Goal: Task Accomplishment & Management: Use online tool/utility

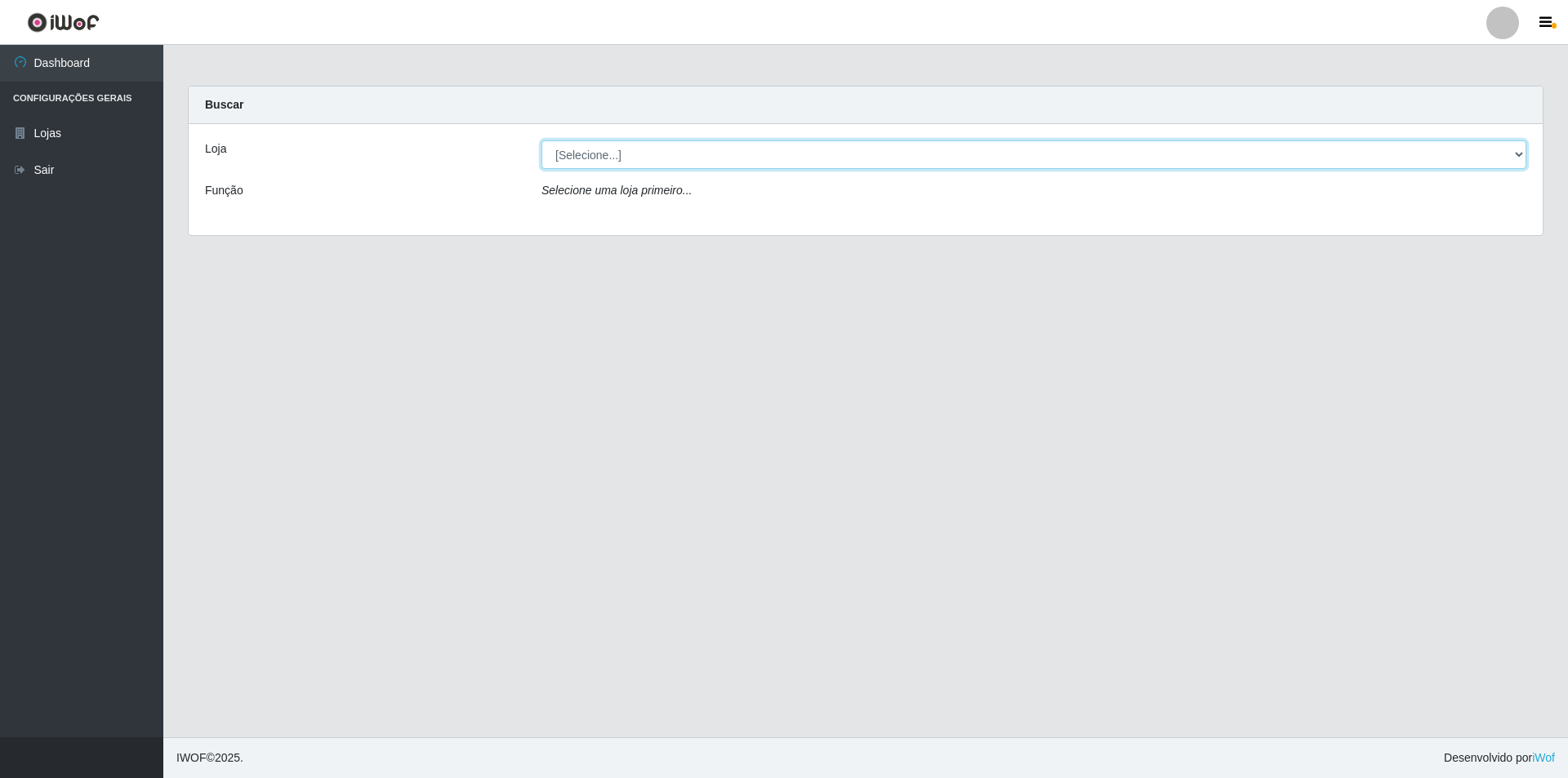
click at [605, 163] on select "[Selecione...] Atacado Vem - [STREET_ADDRESS]" at bounding box center [1033, 154] width 985 height 29
select select "449"
click at [541, 140] on select "[Selecione...] Atacado Vem - [STREET_ADDRESS]" at bounding box center [1033, 154] width 985 height 29
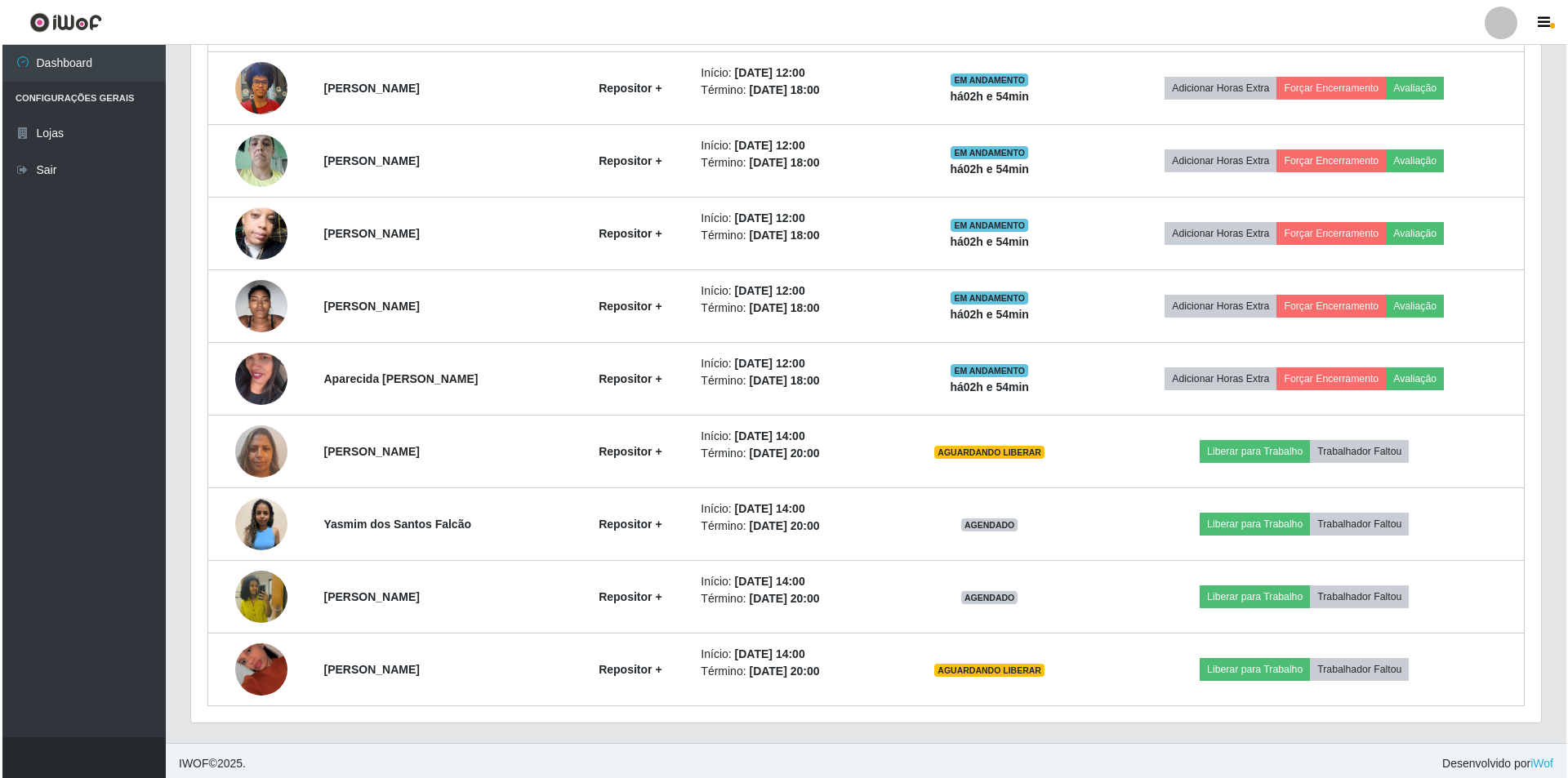
scroll to position [814, 0]
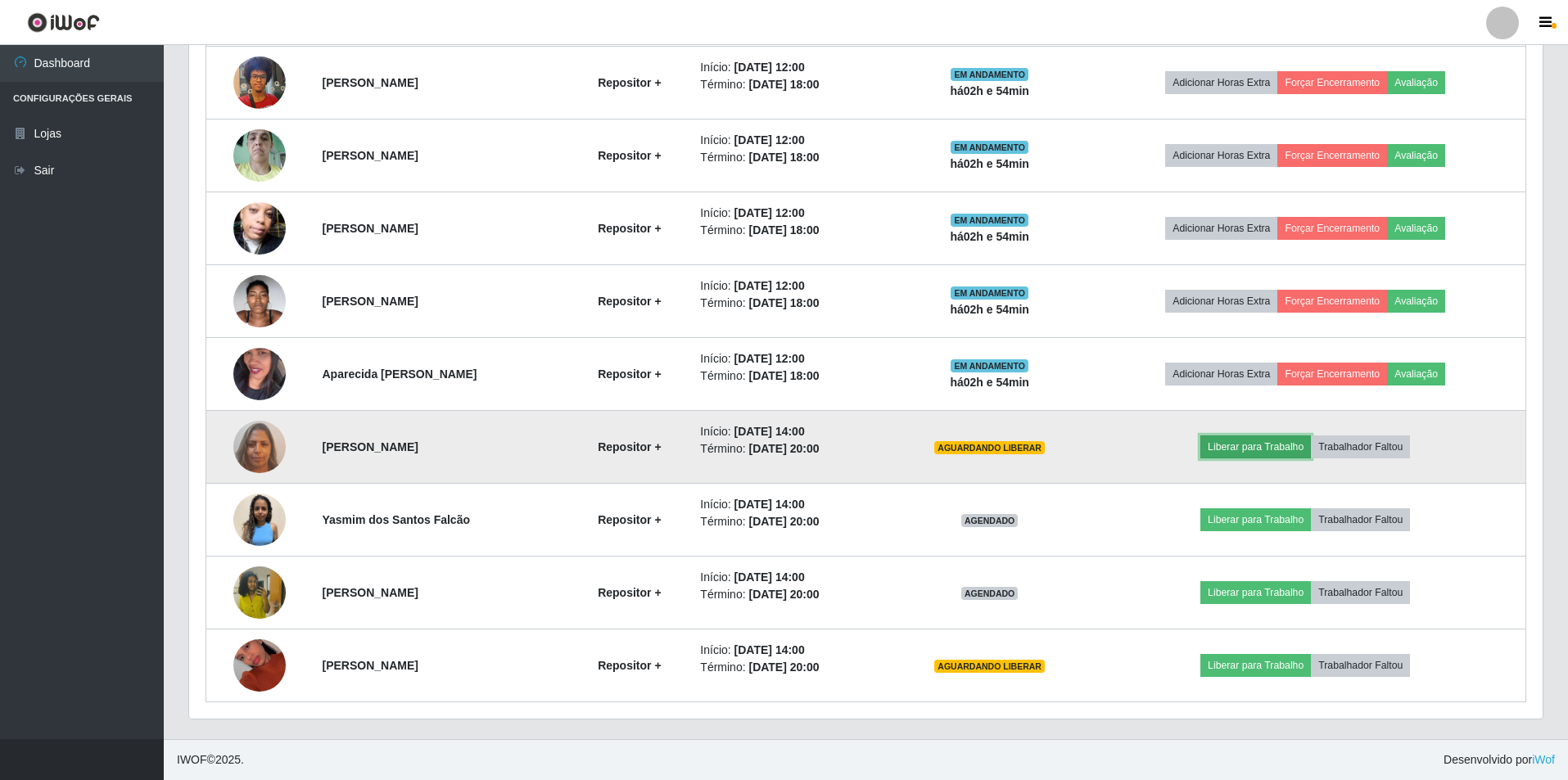
click at [1253, 444] on button "Liberar para Trabalho" at bounding box center [1255, 446] width 111 height 23
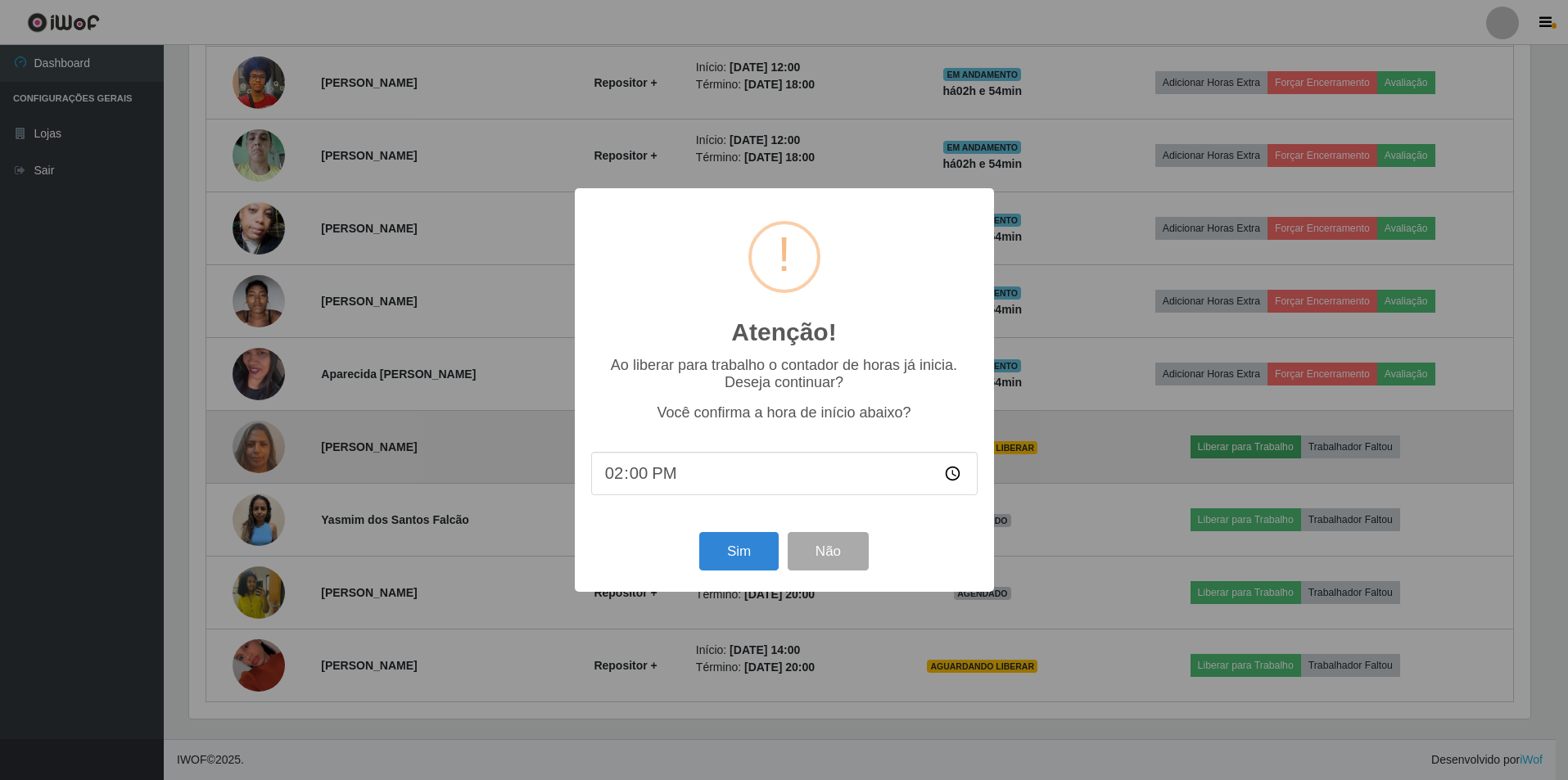
scroll to position [339, 1345]
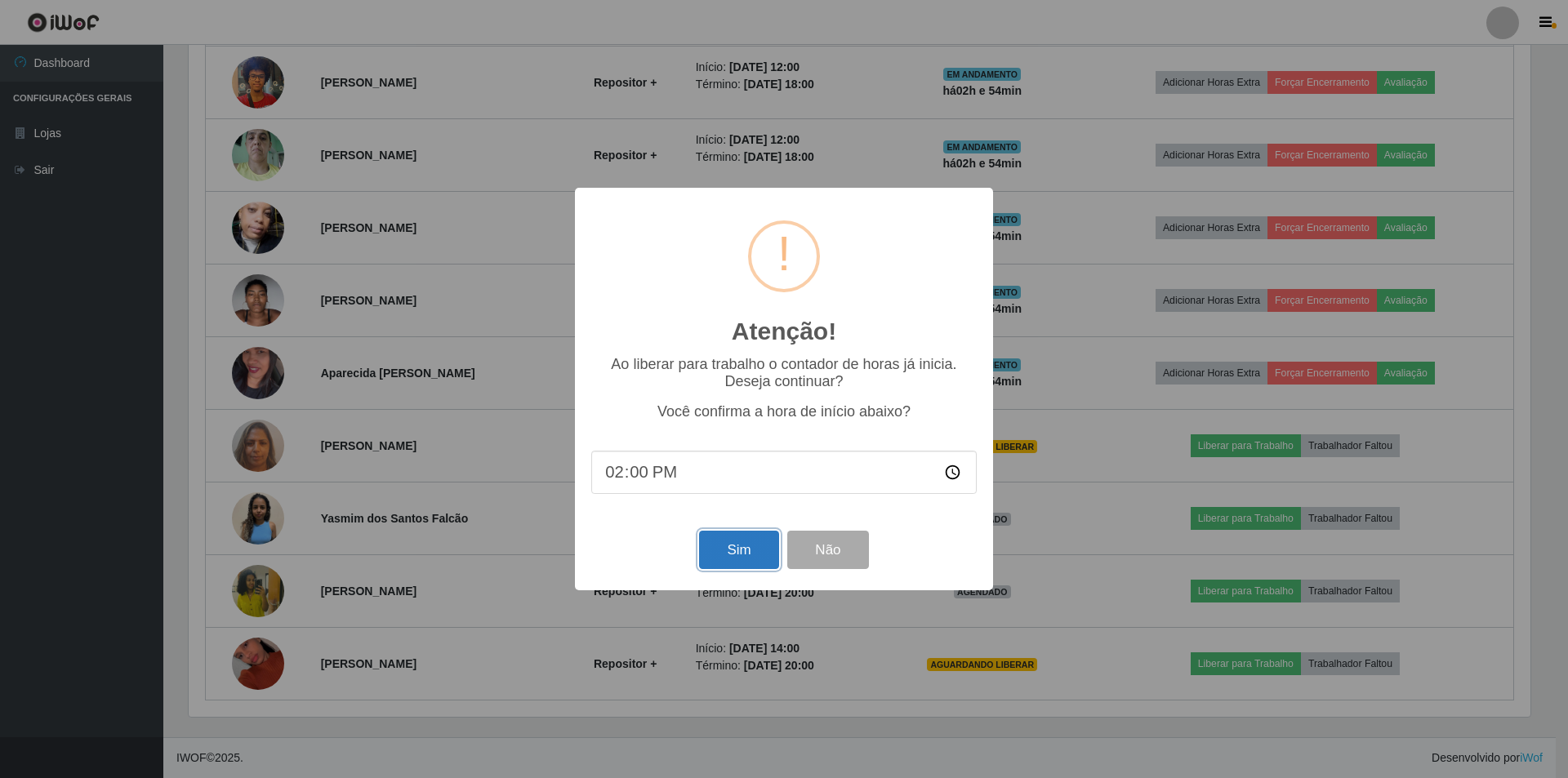
click at [720, 547] on button "Sim" at bounding box center [738, 549] width 79 height 38
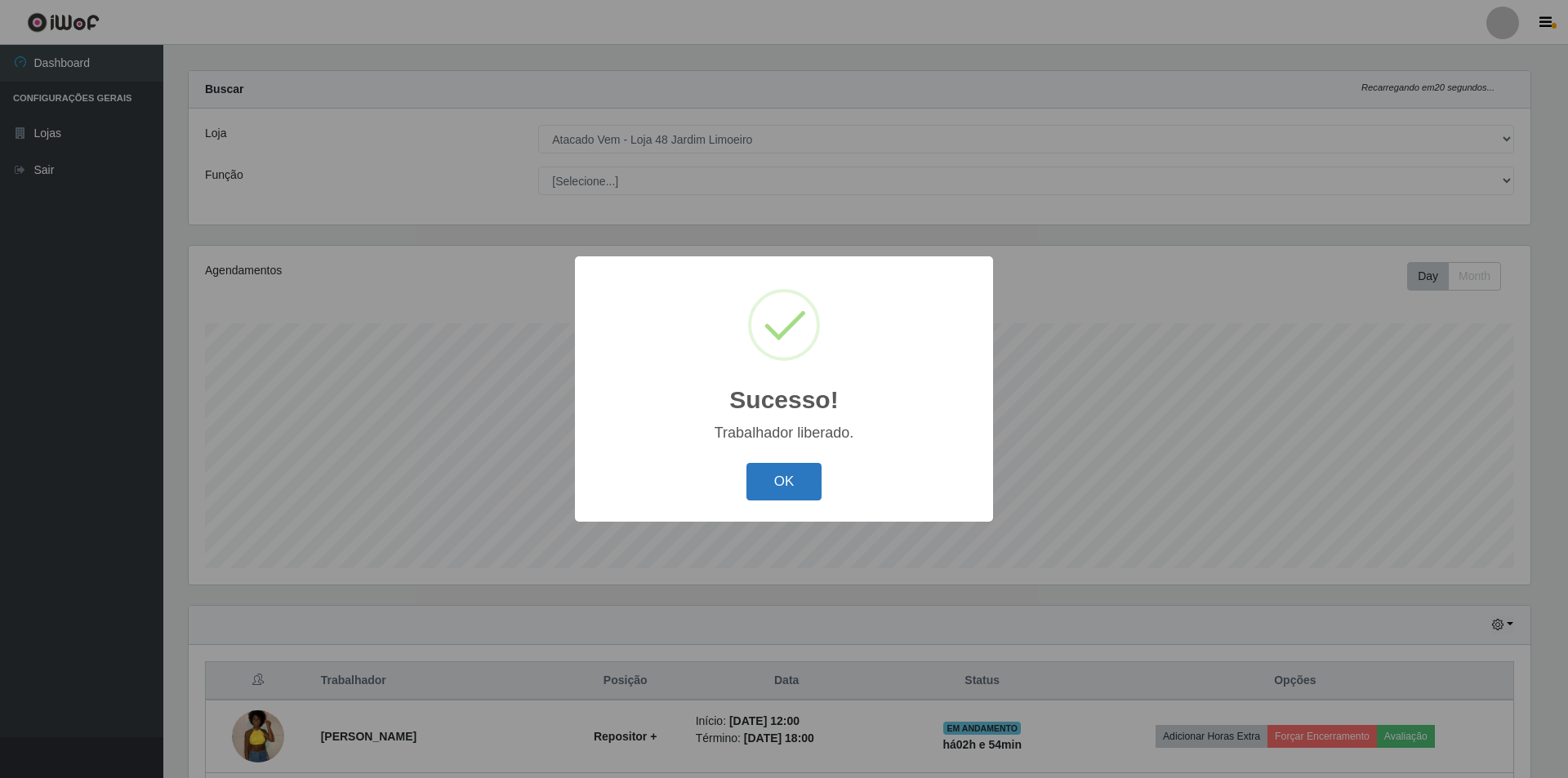
click at [755, 465] on button "OK" at bounding box center [785, 481] width 76 height 38
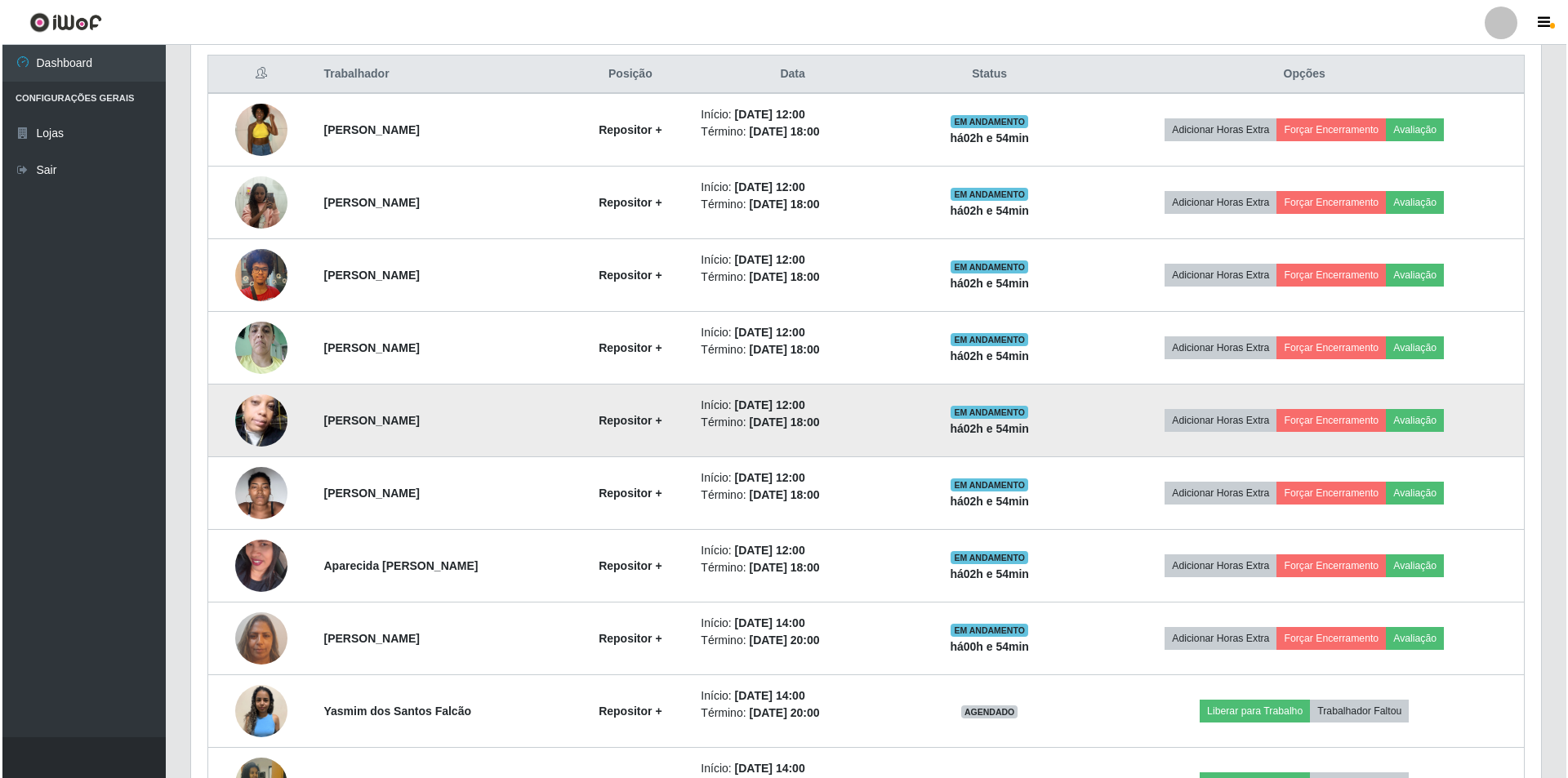
scroll to position [814, 0]
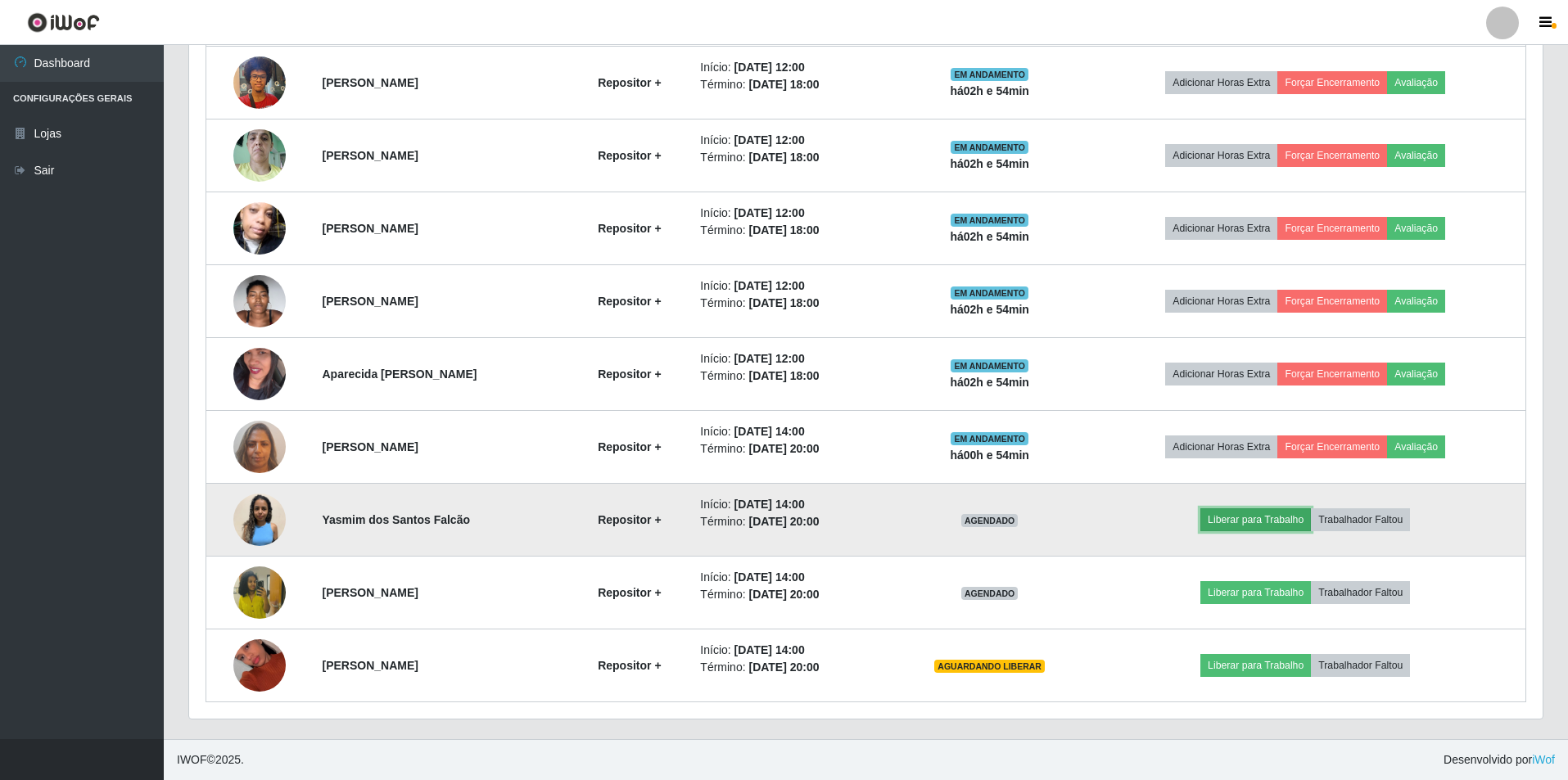
click at [1240, 514] on button "Liberar para Trabalho" at bounding box center [1255, 519] width 111 height 23
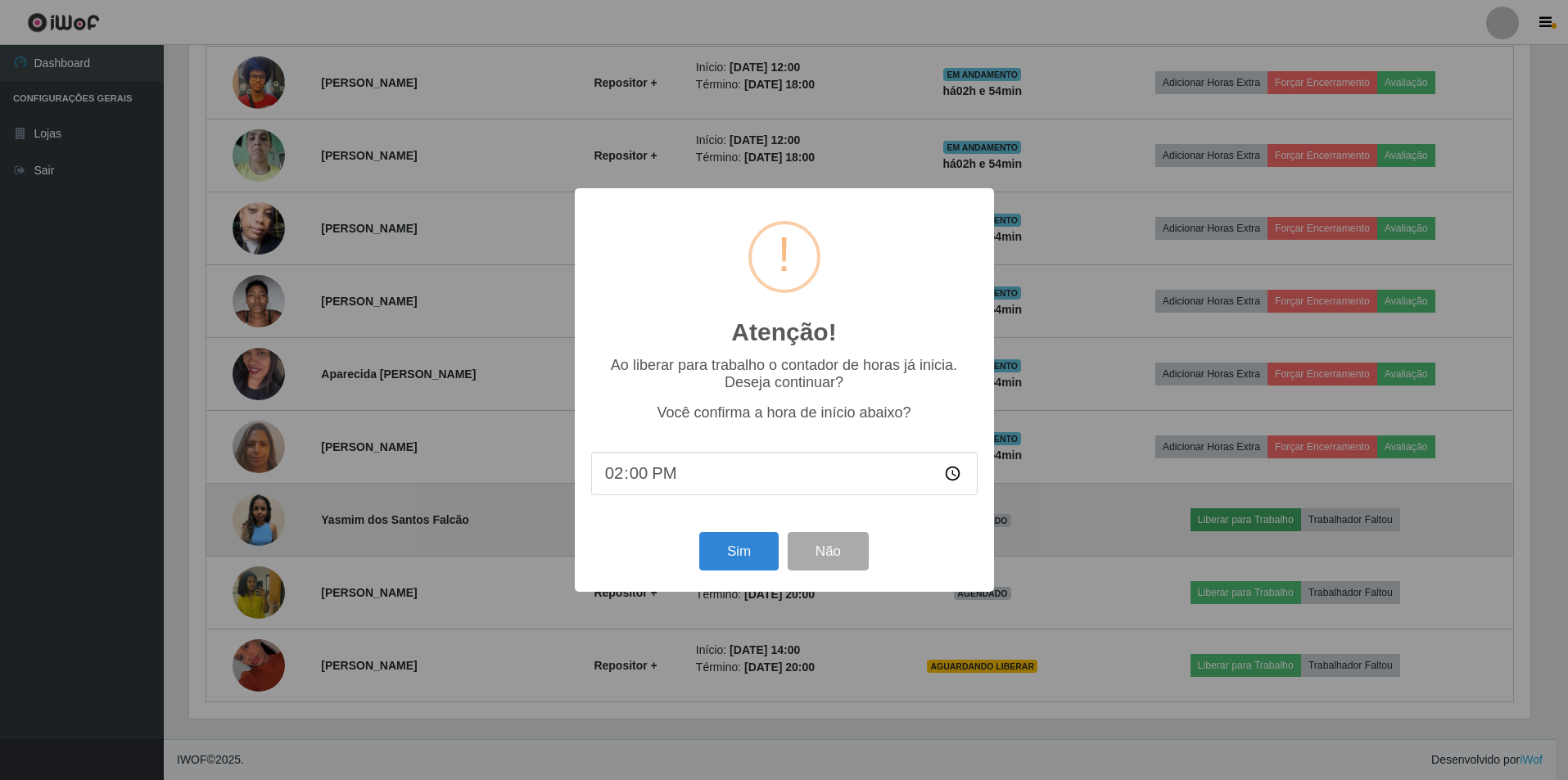
scroll to position [339, 1345]
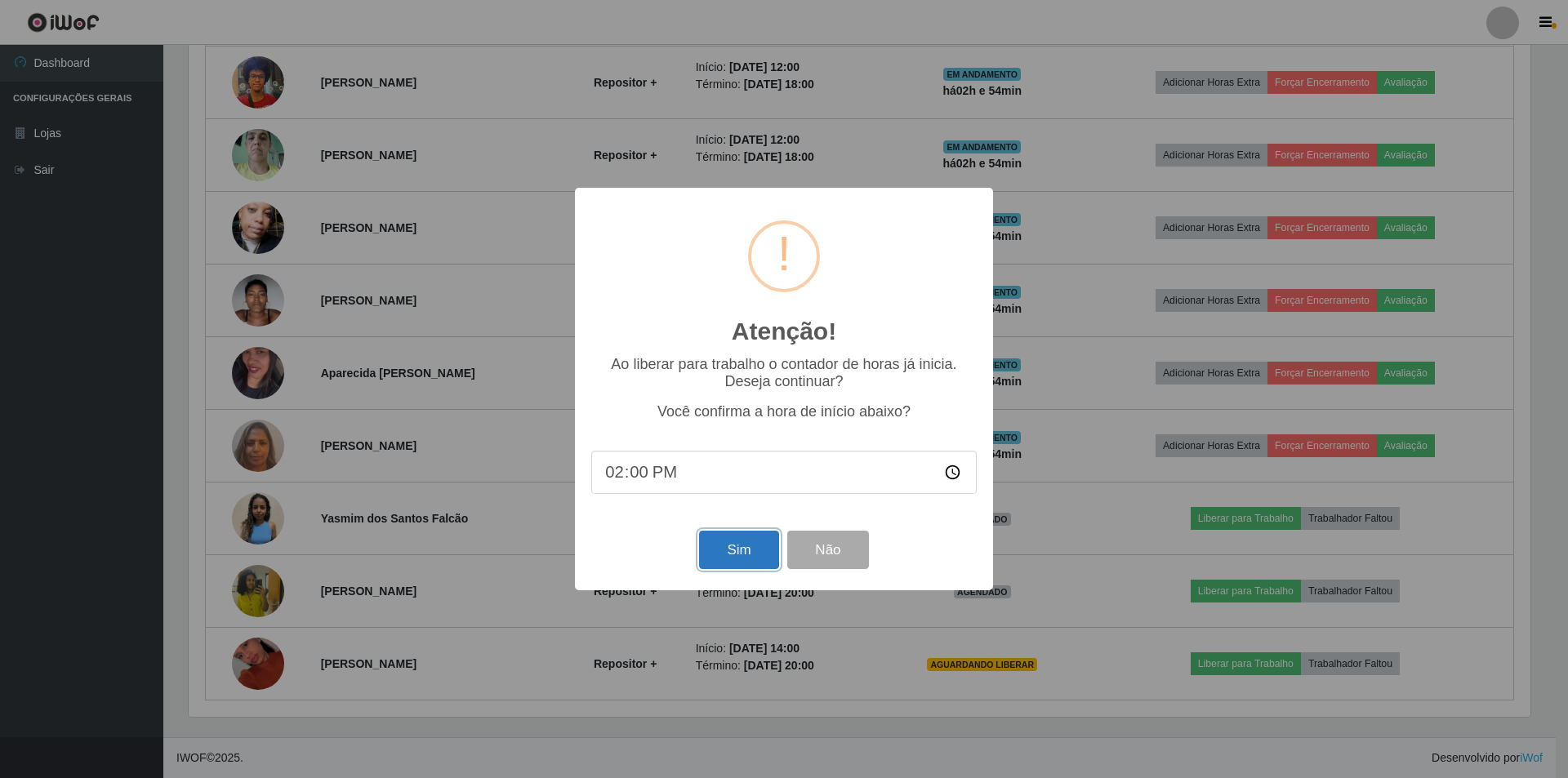
click at [740, 557] on button "Sim" at bounding box center [738, 549] width 79 height 38
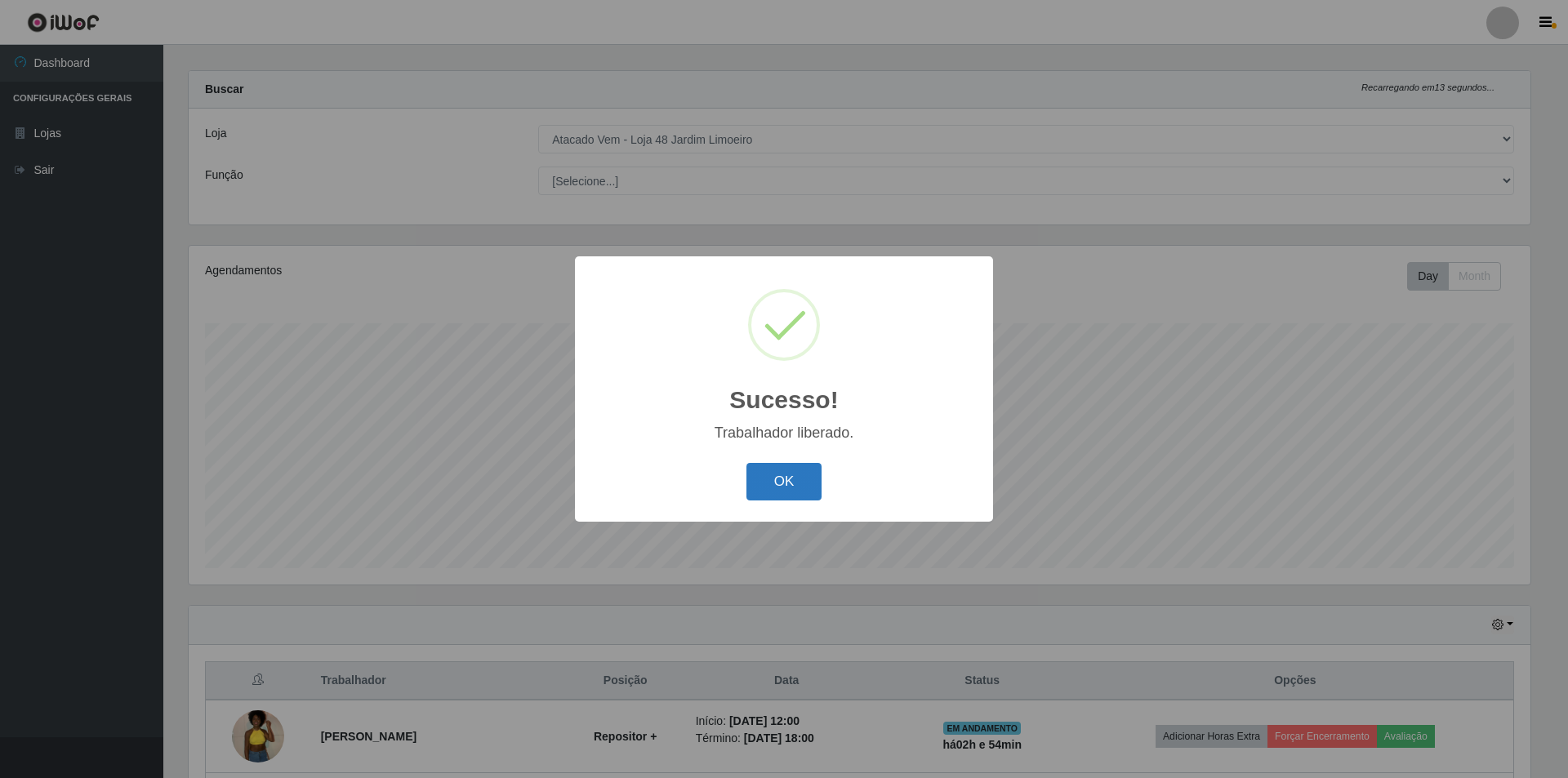
click at [787, 481] on button "OK" at bounding box center [785, 481] width 76 height 38
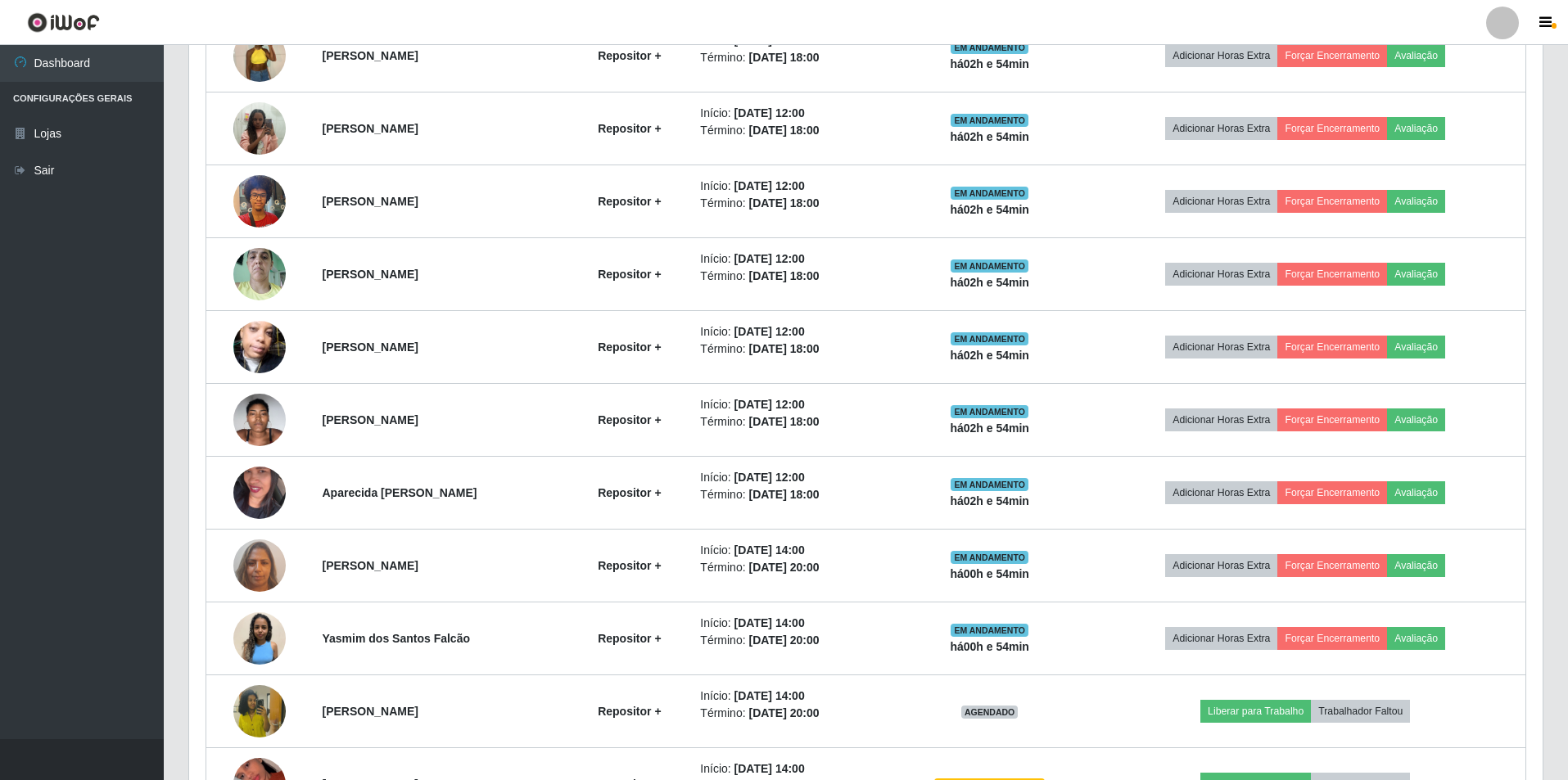
scroll to position [816, 0]
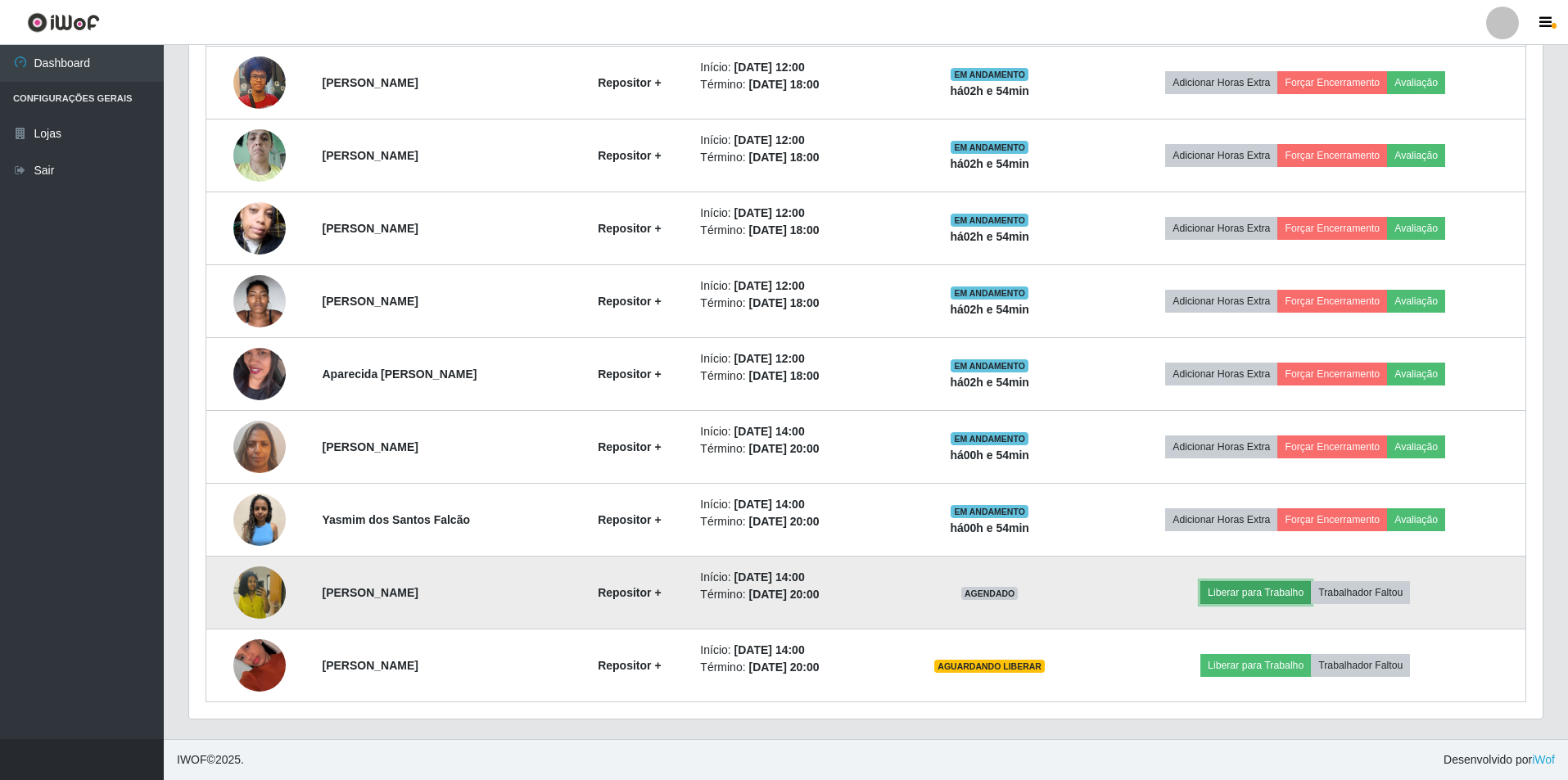
click at [1258, 593] on button "Liberar para Trabalho" at bounding box center [1255, 592] width 111 height 23
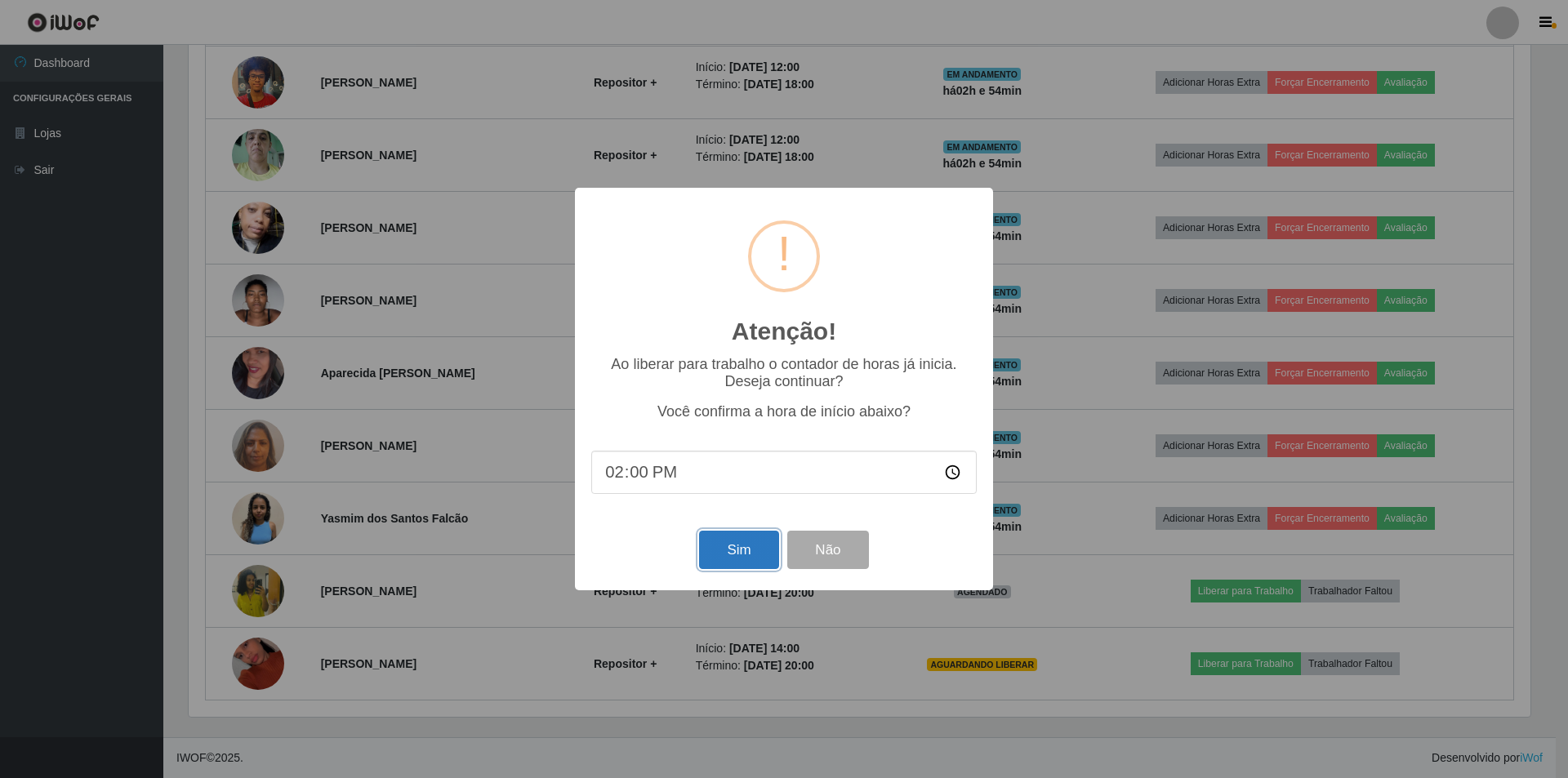
click at [749, 558] on button "Sim" at bounding box center [738, 549] width 79 height 38
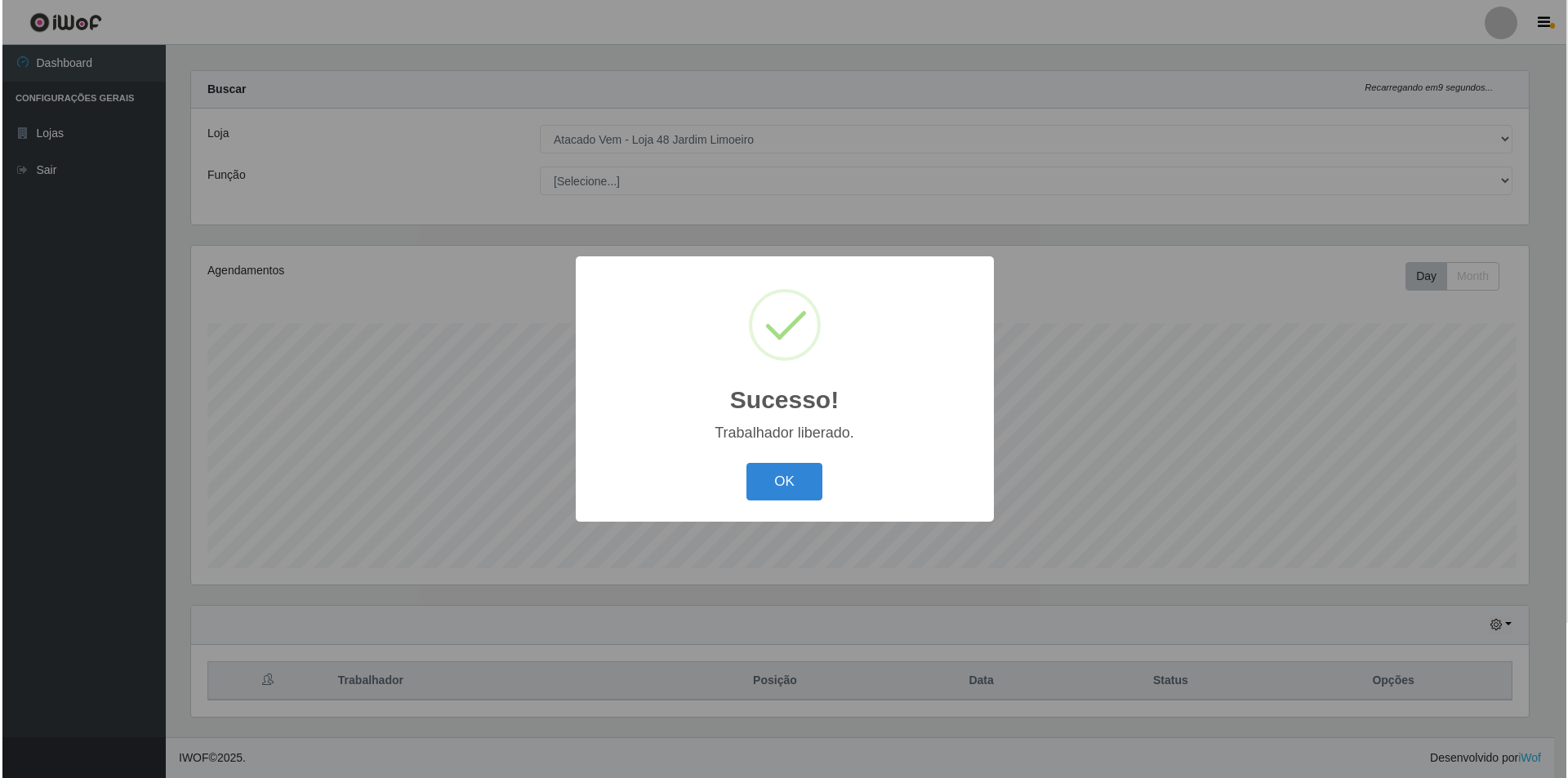
scroll to position [0, 0]
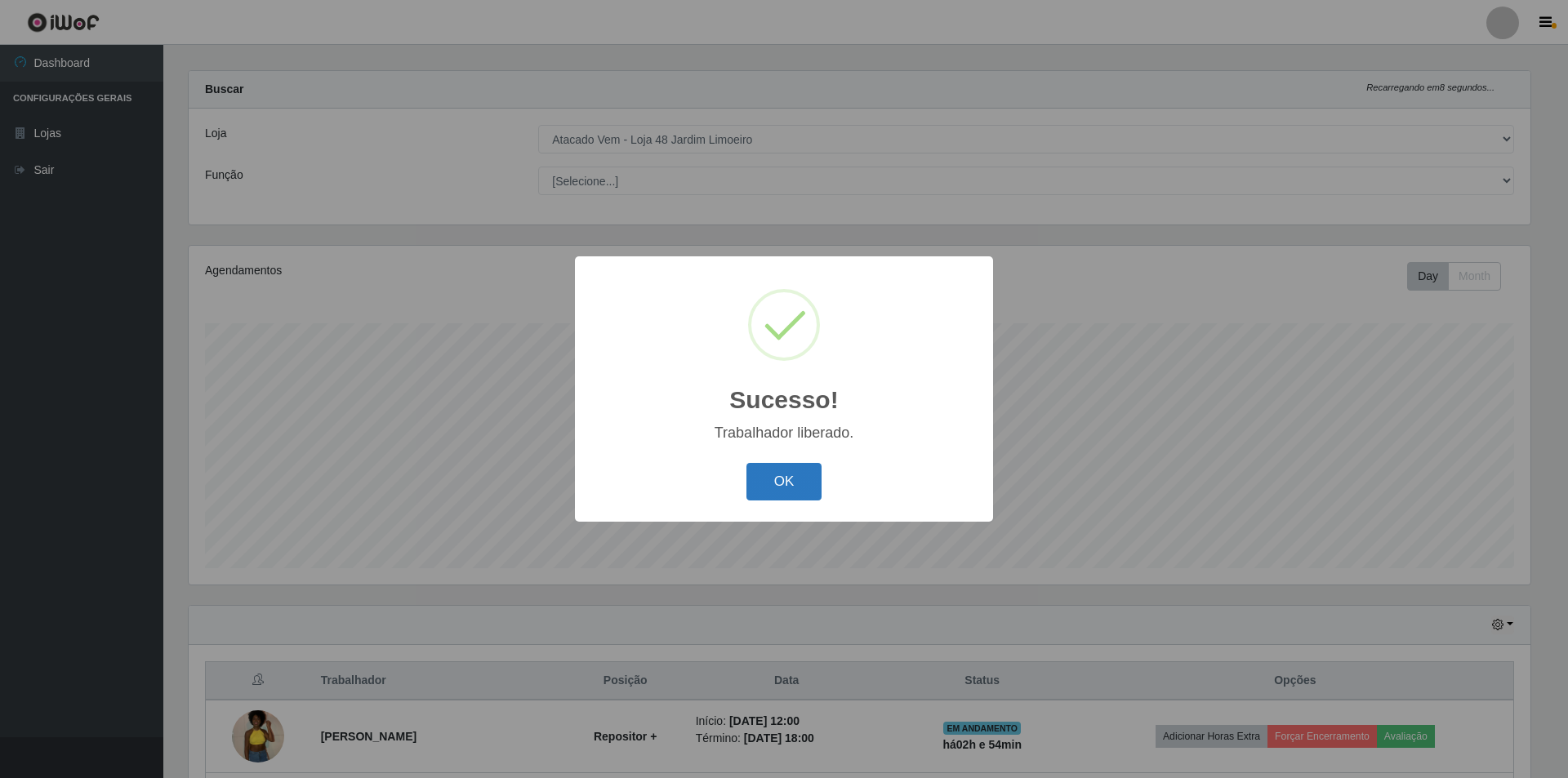
click at [782, 472] on button "OK" at bounding box center [785, 481] width 76 height 38
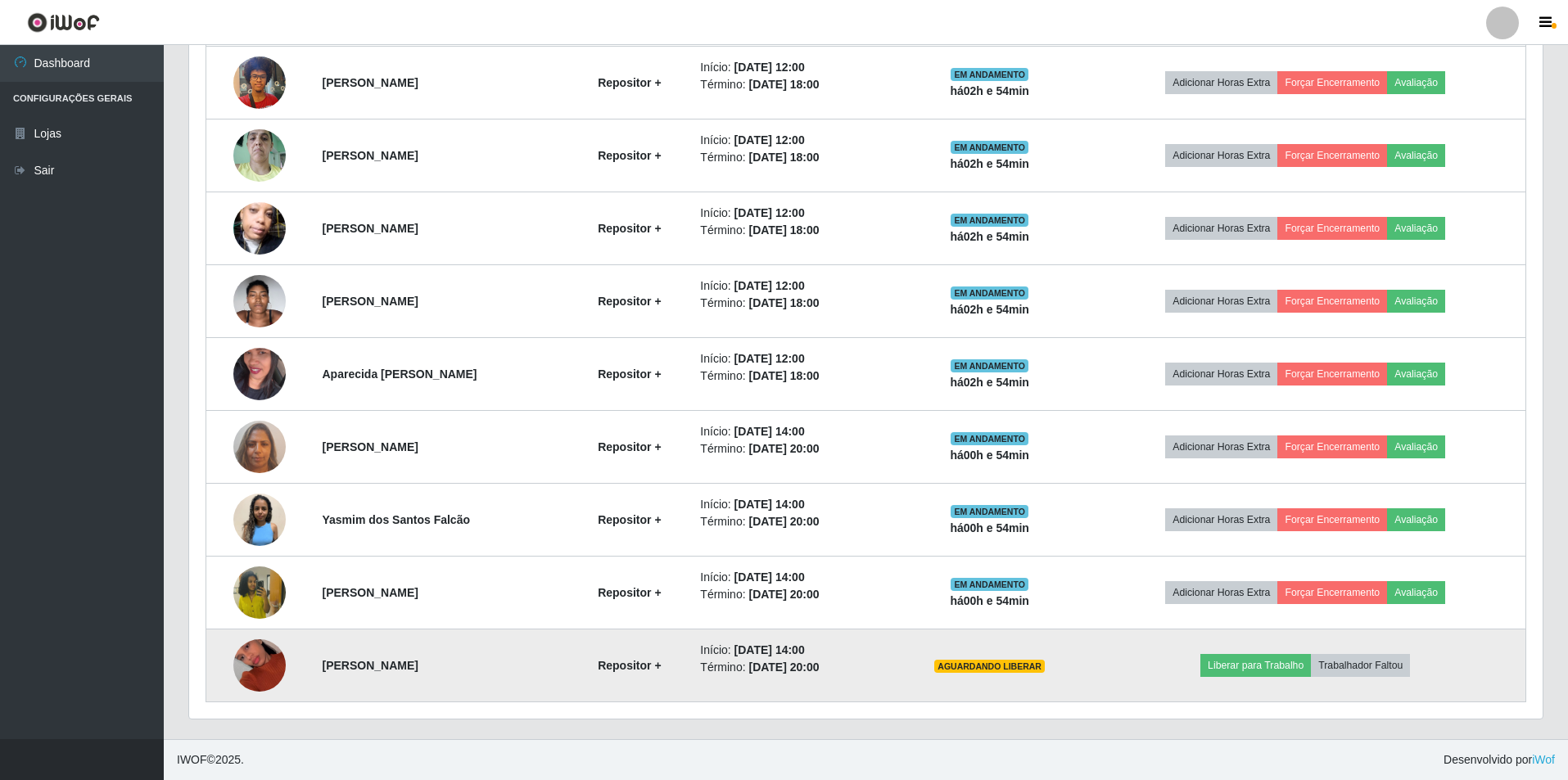
click at [1246, 652] on td "Liberar para Trabalho Trabalhador Faltou" at bounding box center [1305, 665] width 440 height 73
click at [1259, 668] on button "Liberar para Trabalho" at bounding box center [1255, 665] width 111 height 23
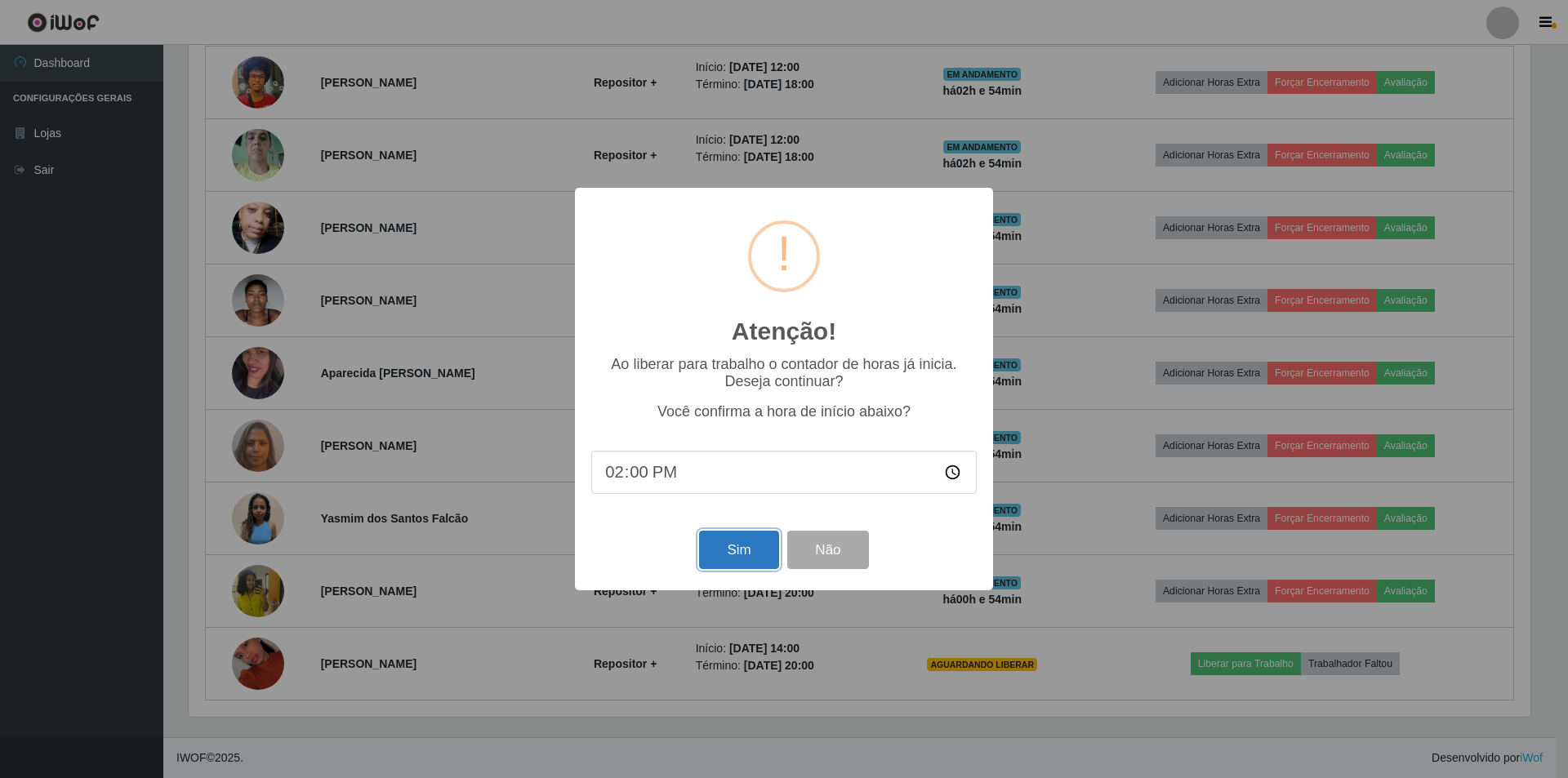
click at [724, 558] on button "Sim" at bounding box center [738, 549] width 79 height 38
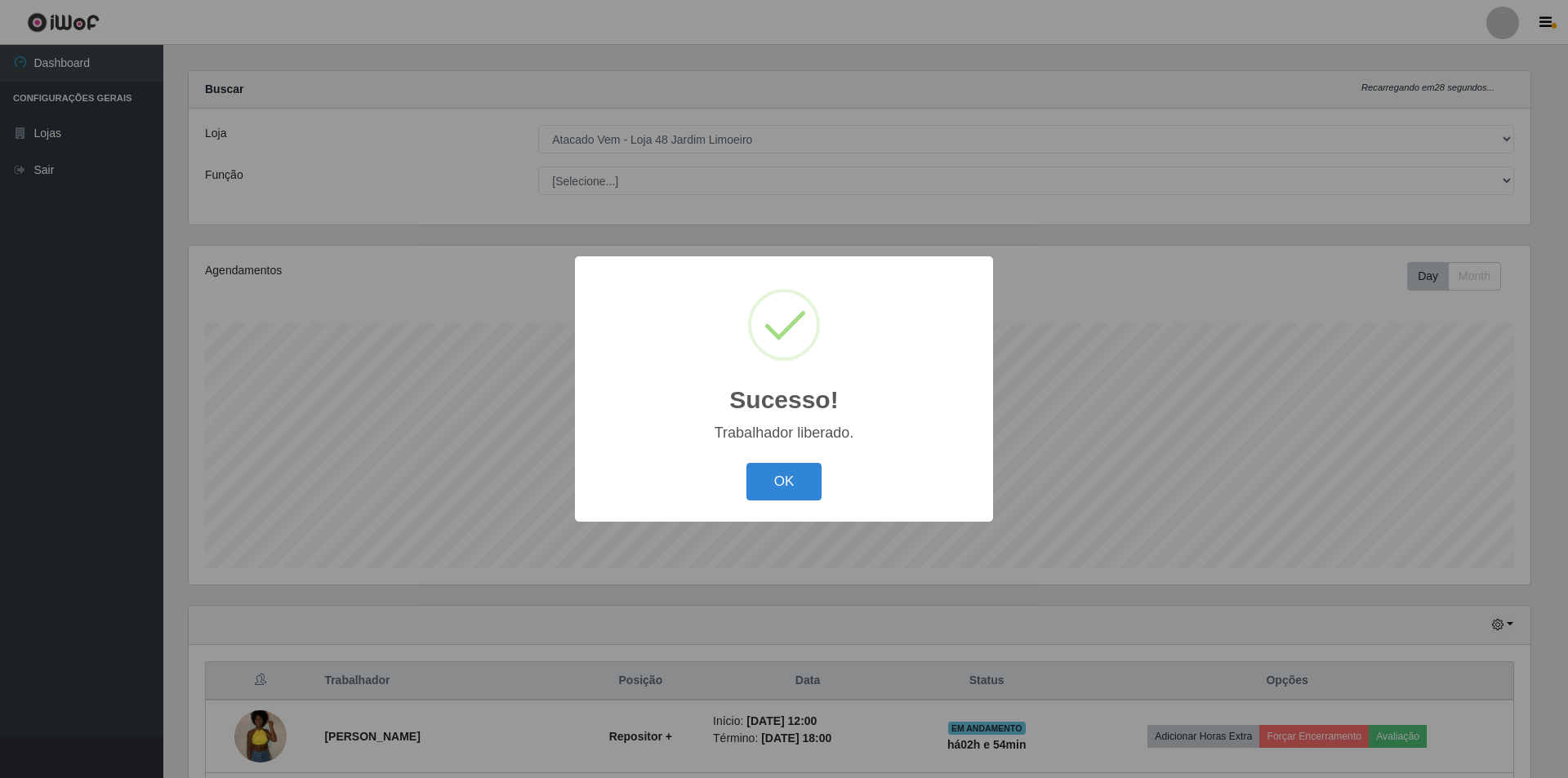
click at [765, 508] on div "Sucesso! × Trabalhador liberado. OK Cancel" at bounding box center [784, 389] width 419 height 265
click at [764, 490] on button "OK" at bounding box center [785, 481] width 76 height 38
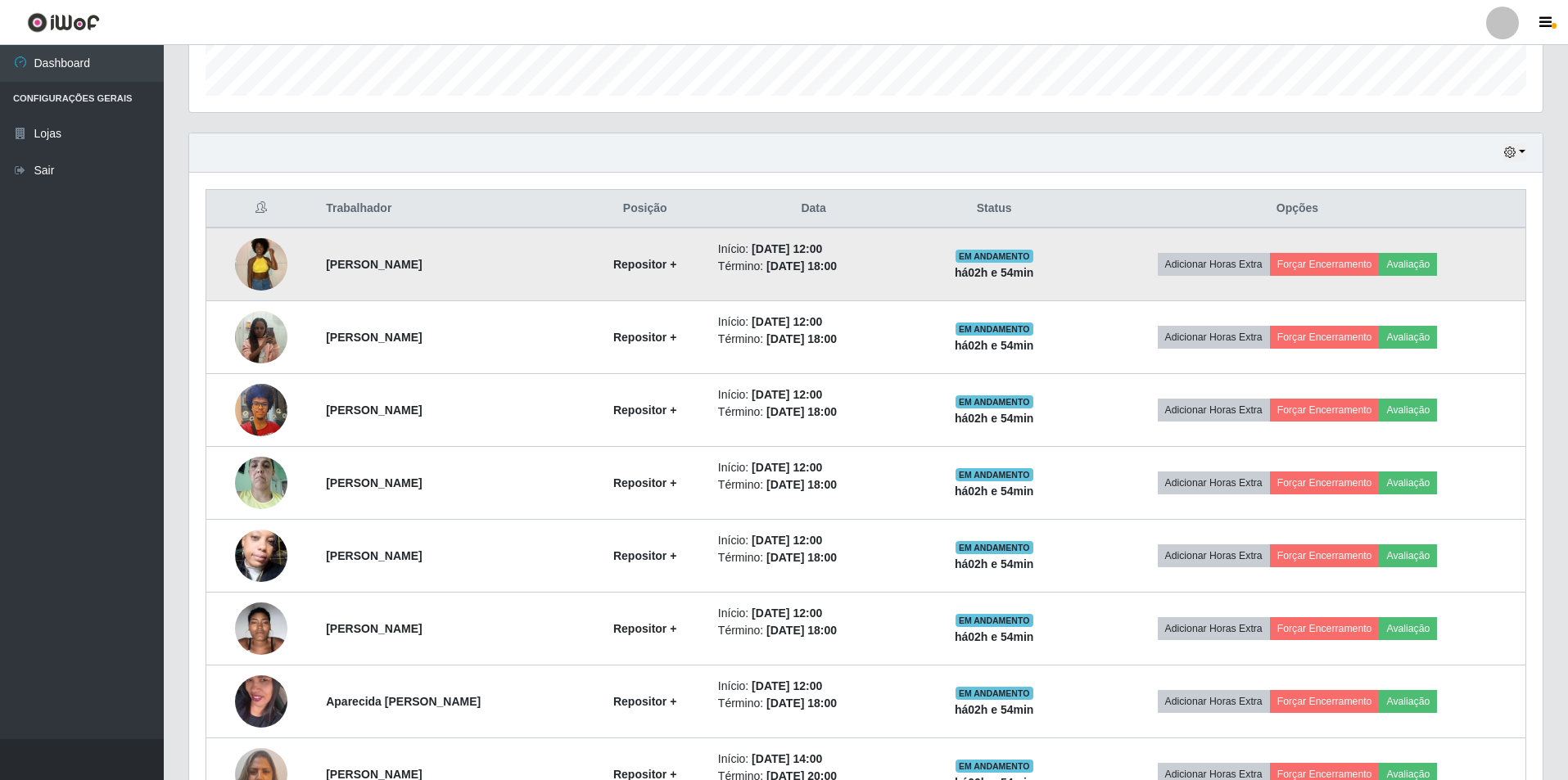
click at [255, 261] on img at bounding box center [261, 264] width 52 height 70
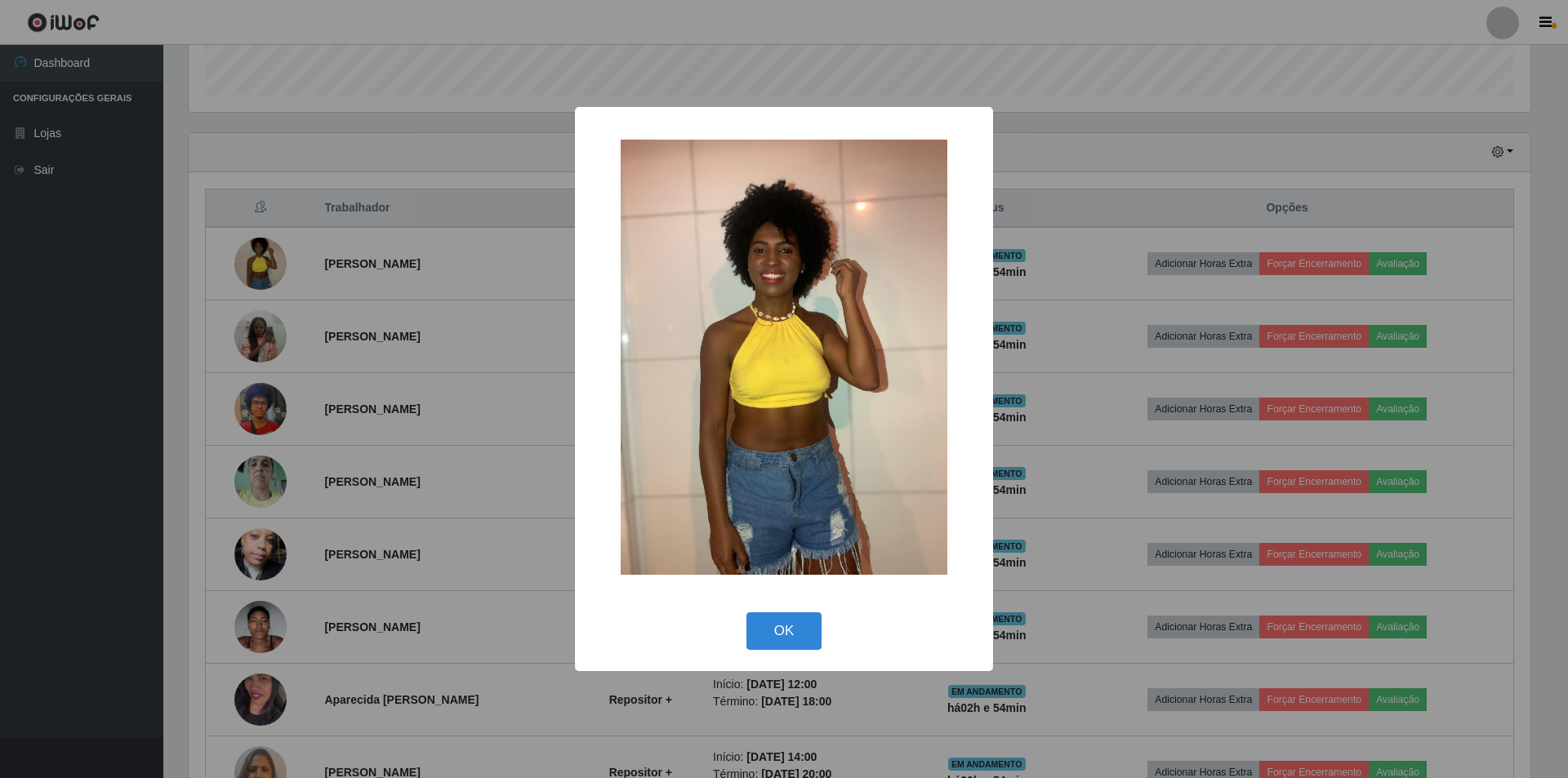
click at [1135, 144] on div "× OK Cancel" at bounding box center [784, 389] width 1568 height 778
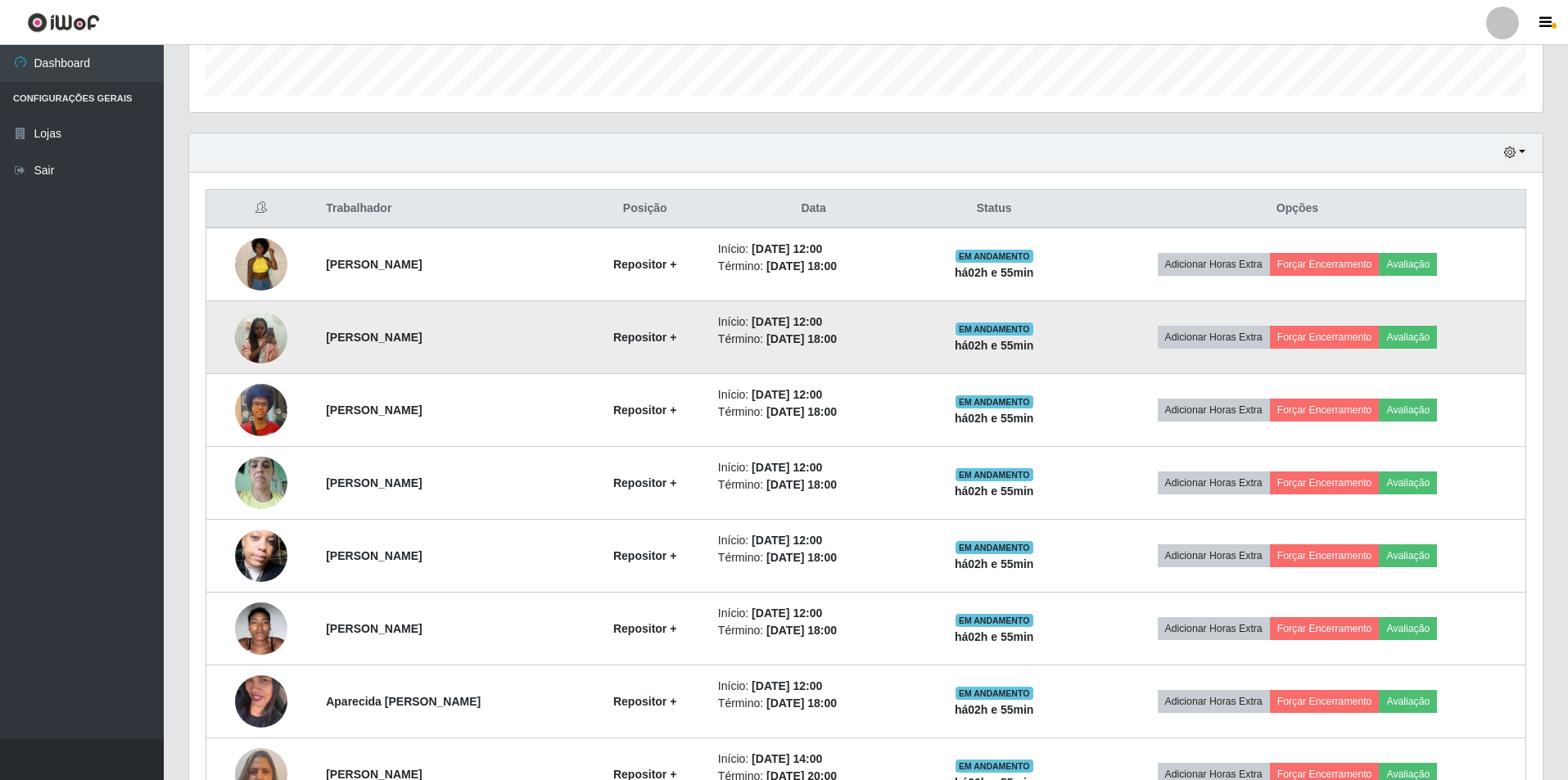
click at [268, 340] on img at bounding box center [261, 336] width 52 height 70
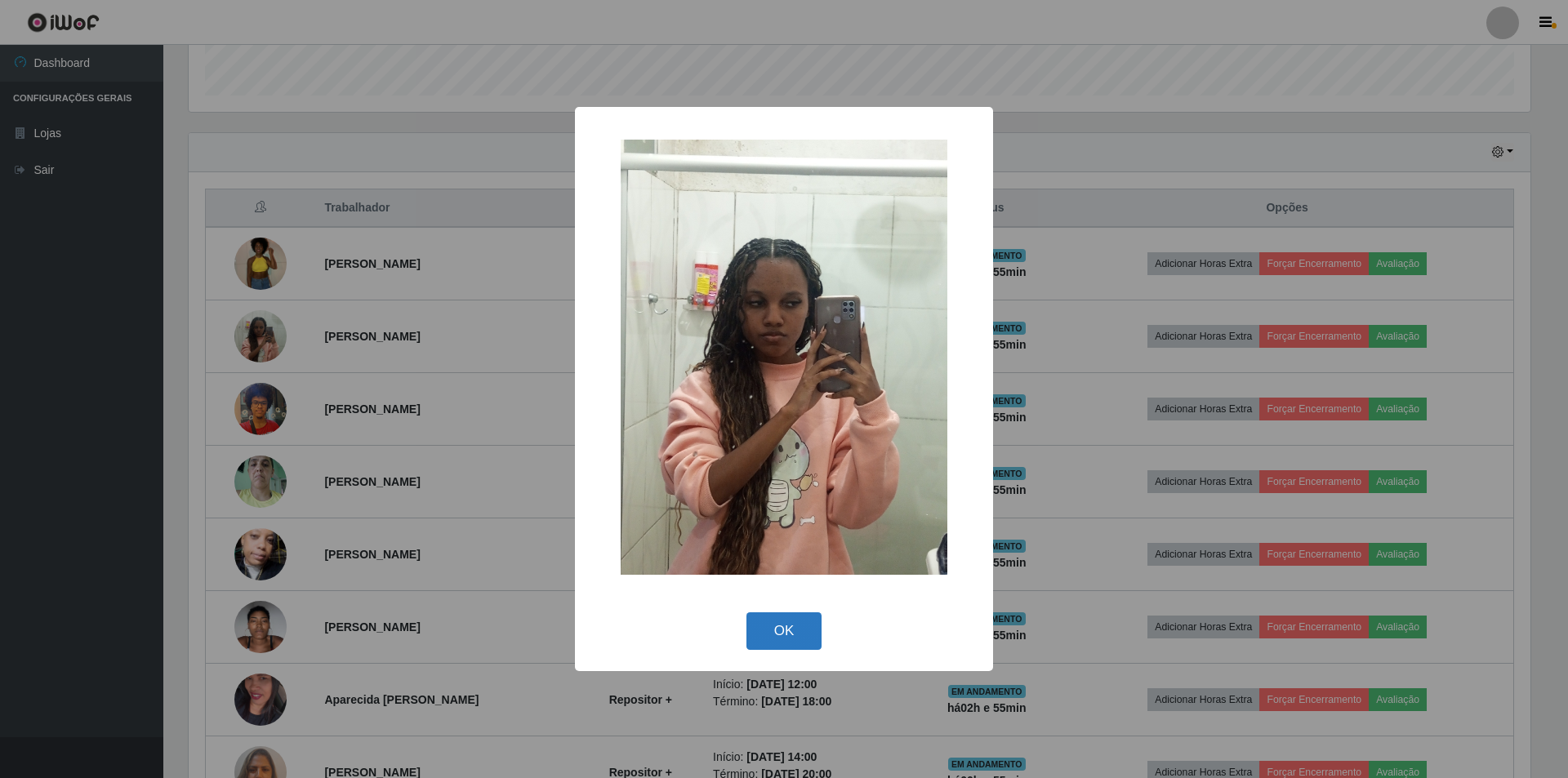
click at [782, 623] on button "OK" at bounding box center [785, 631] width 76 height 38
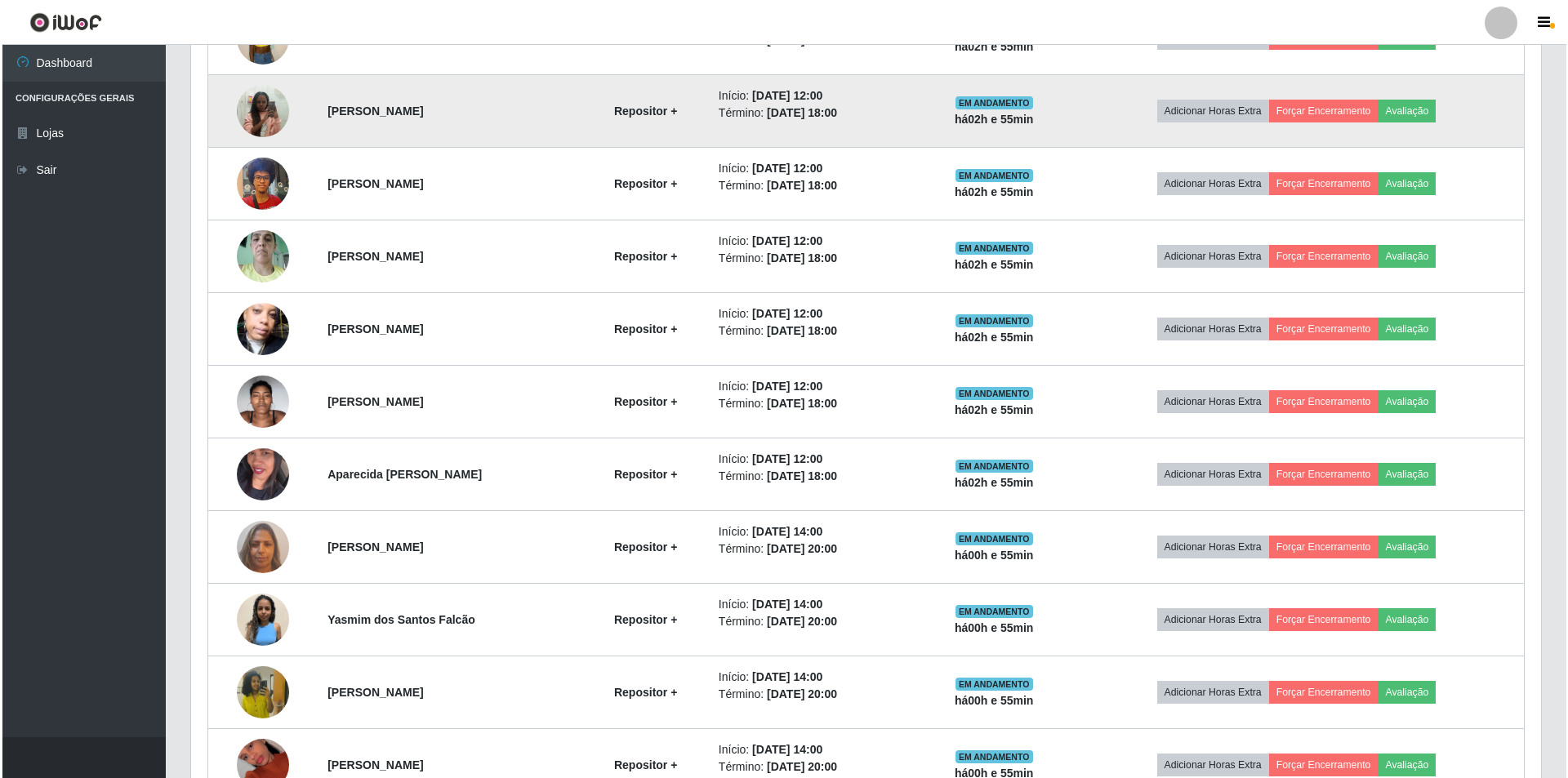
scroll to position [814, 0]
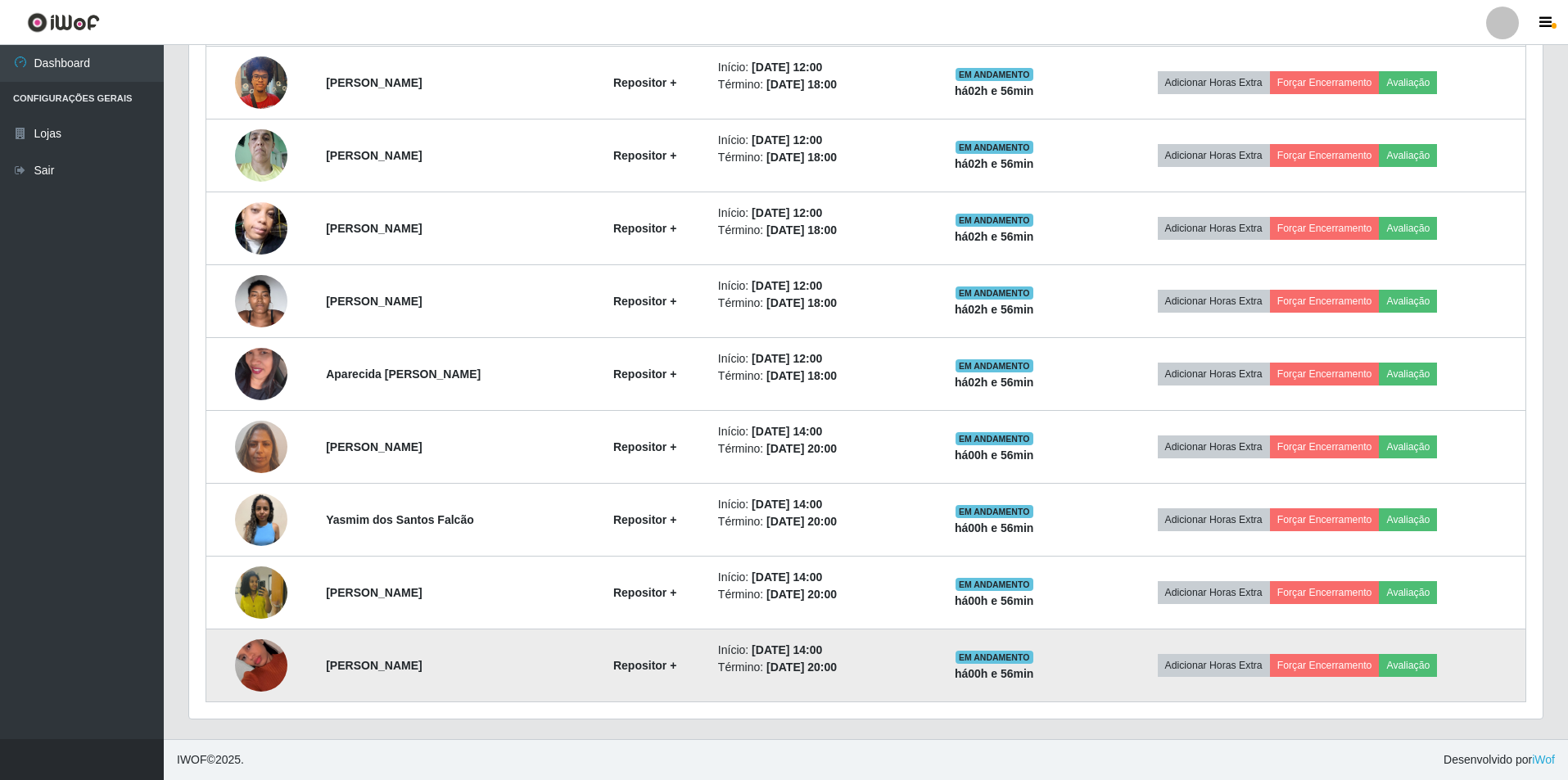
click at [258, 662] on img at bounding box center [261, 664] width 52 height 70
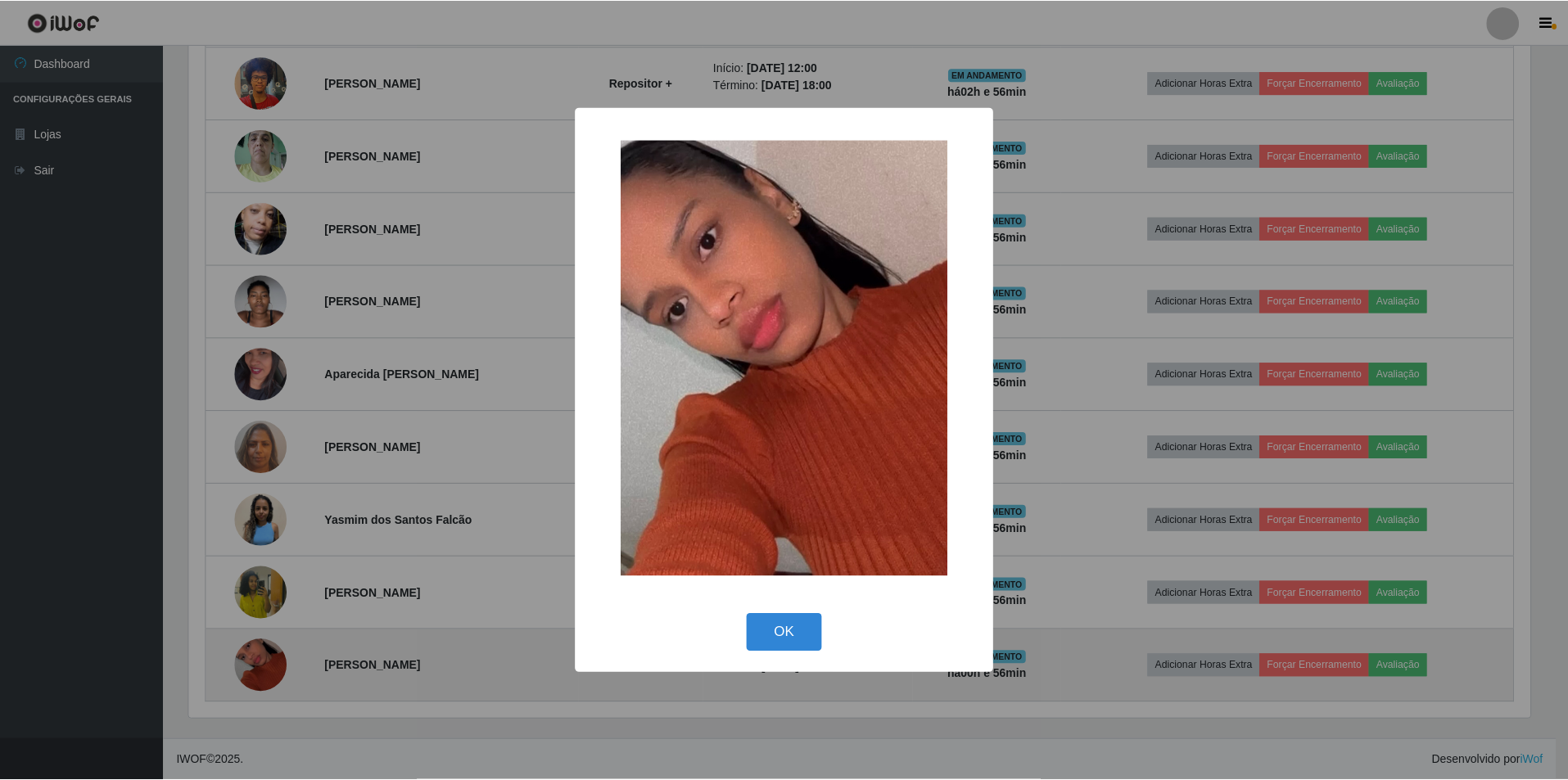
scroll to position [339, 1345]
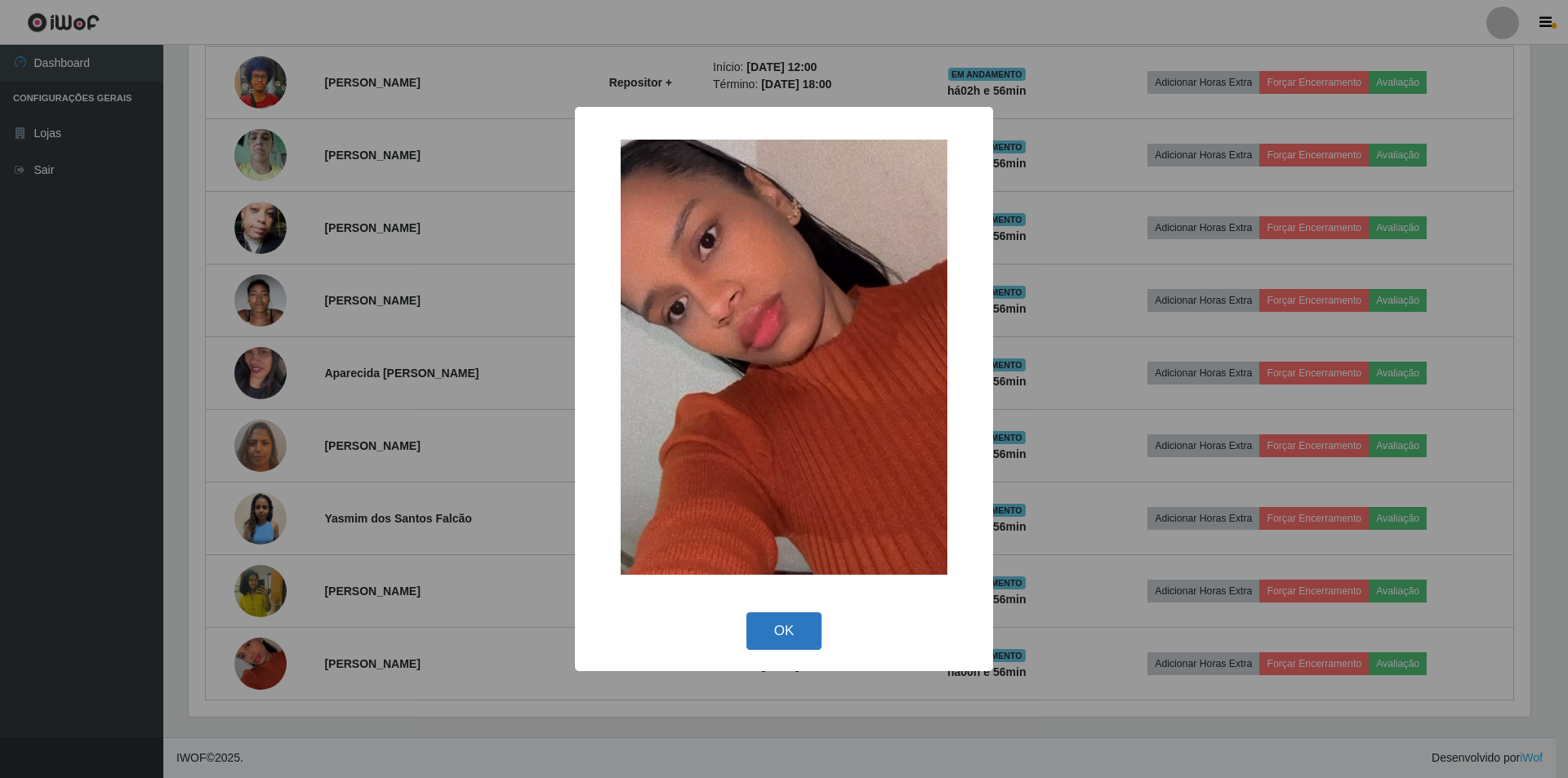
click at [772, 643] on button "OK" at bounding box center [785, 631] width 76 height 38
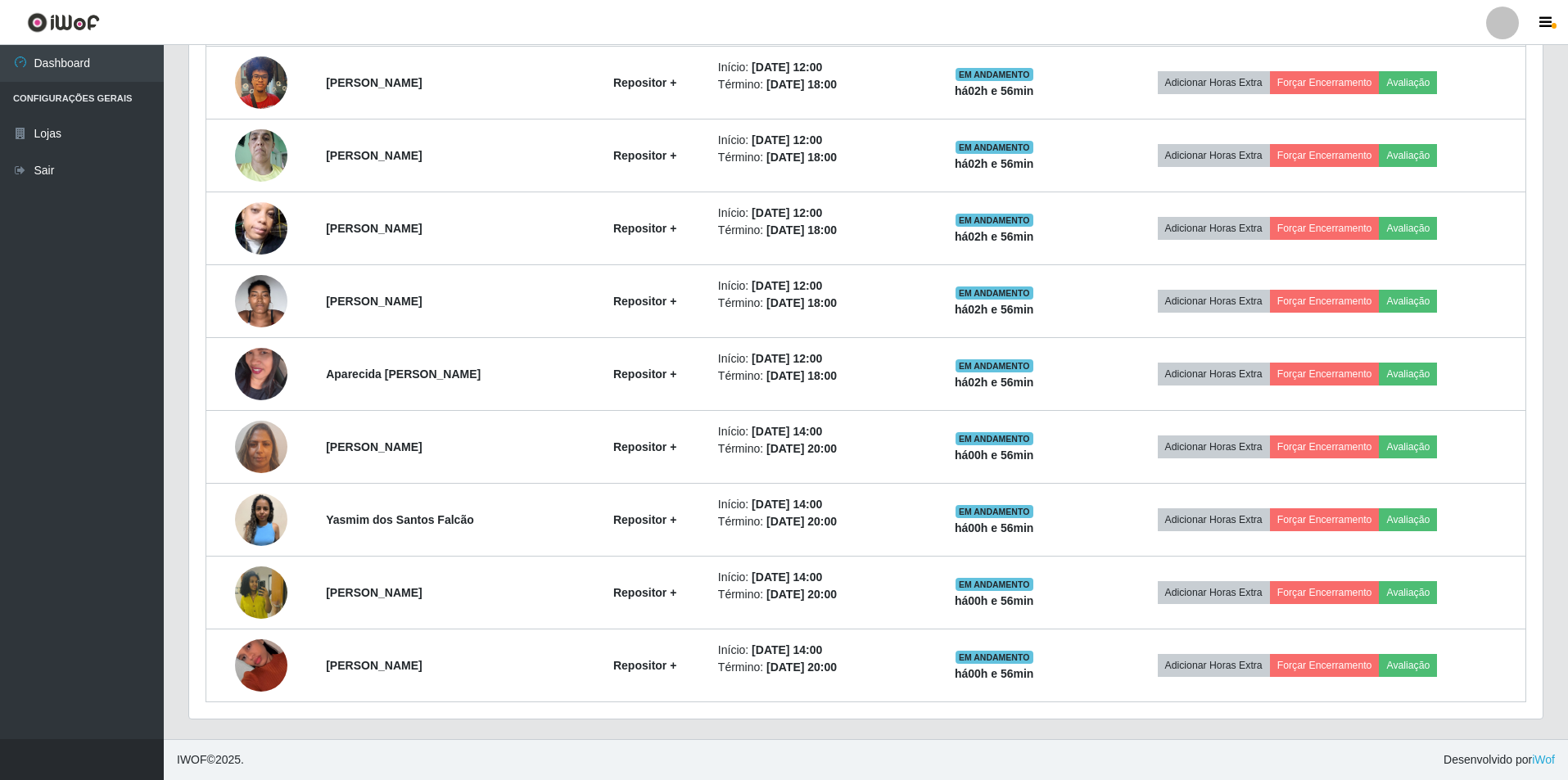
scroll to position [339, 1354]
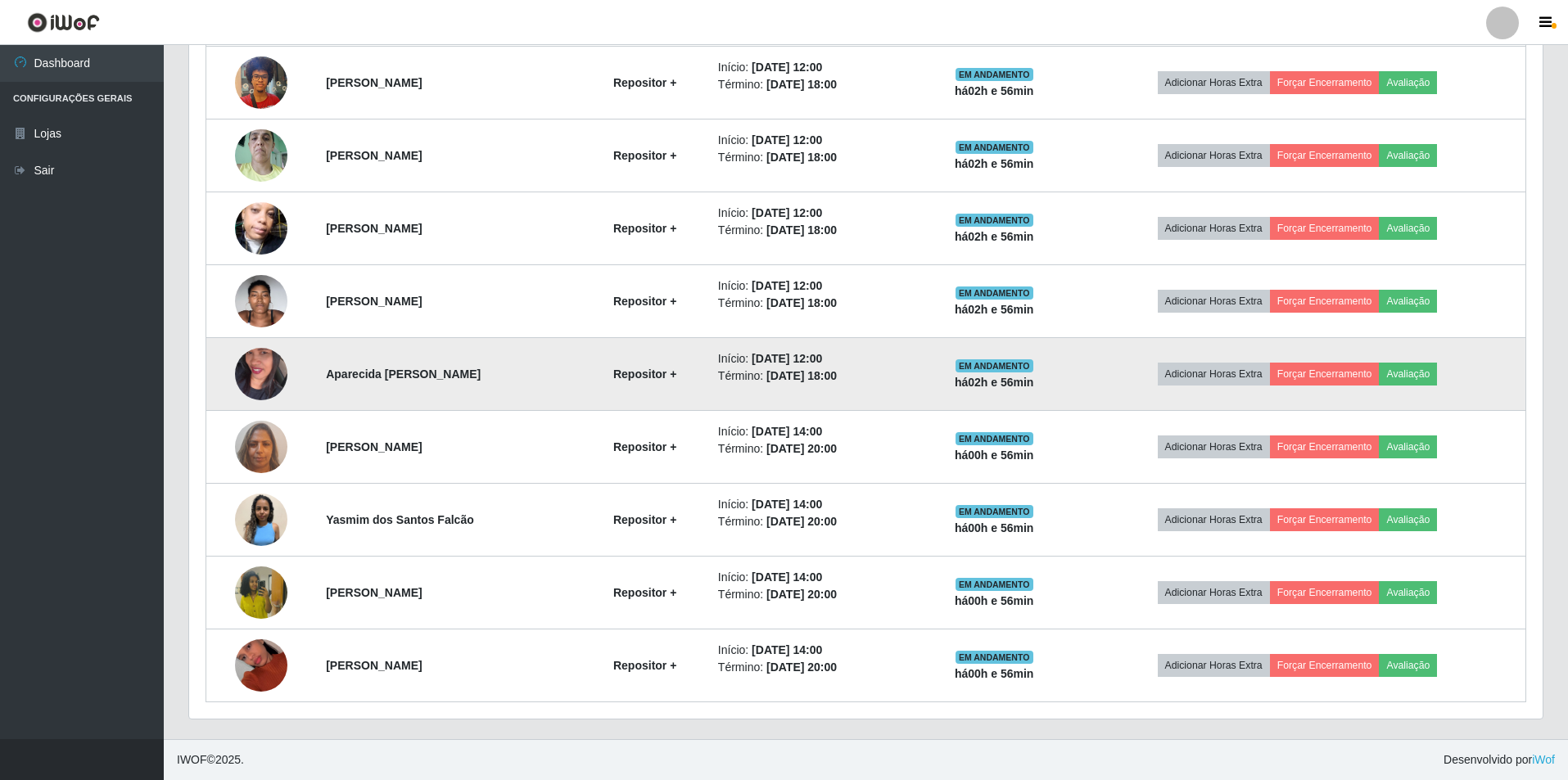
click at [239, 356] on img at bounding box center [261, 374] width 52 height 93
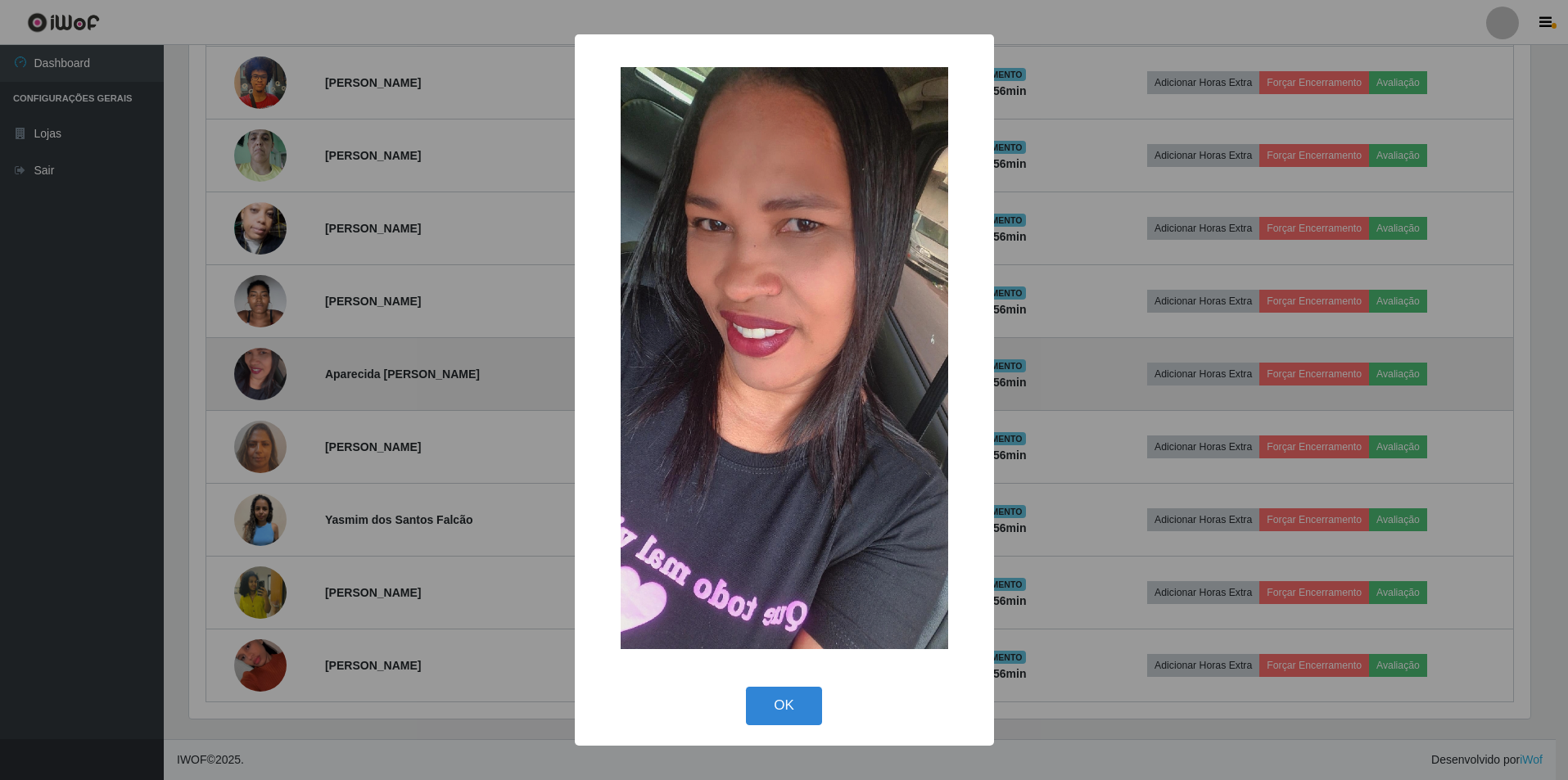
scroll to position [339, 1345]
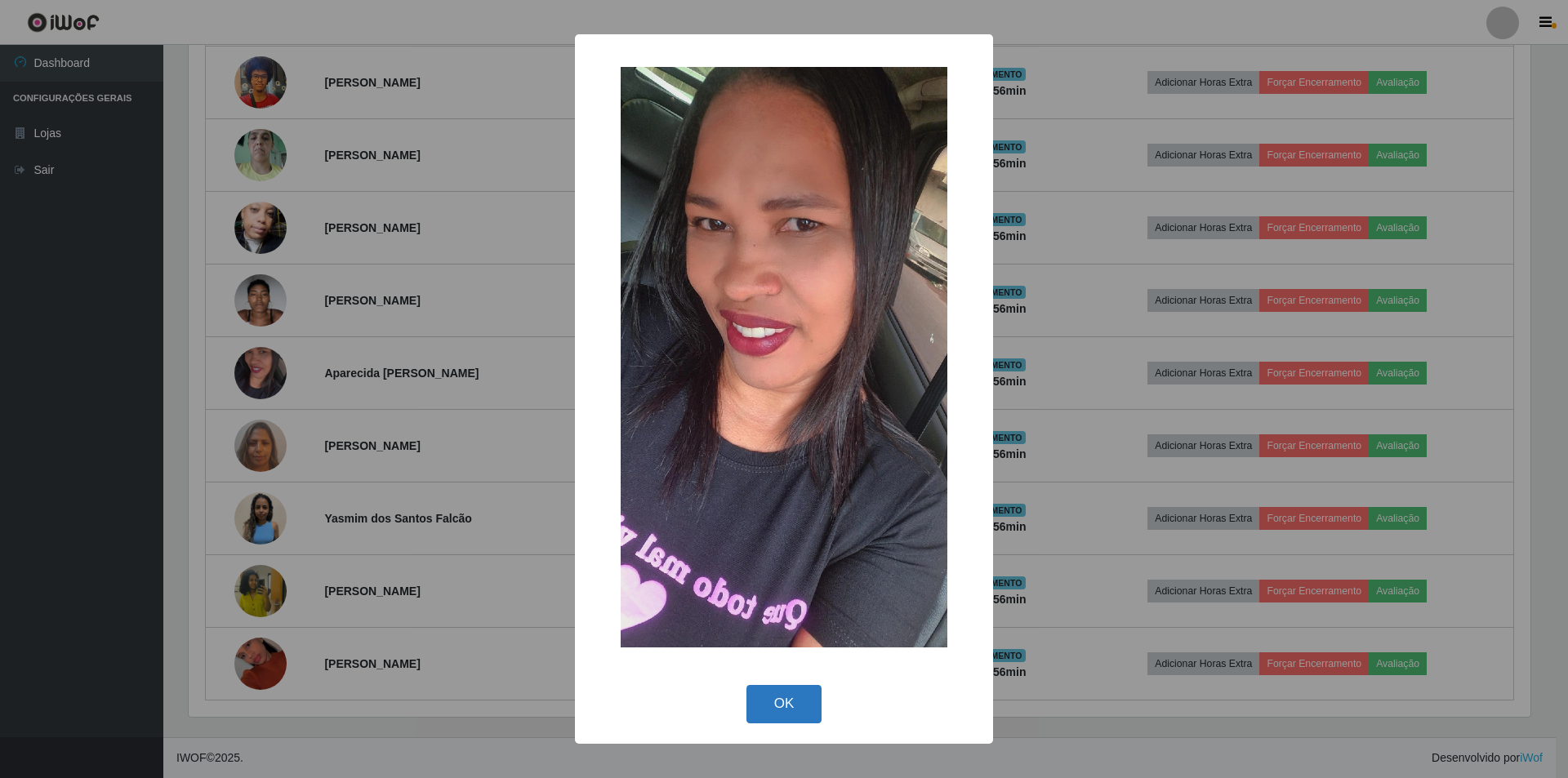
click at [784, 707] on button "OK" at bounding box center [785, 704] width 76 height 38
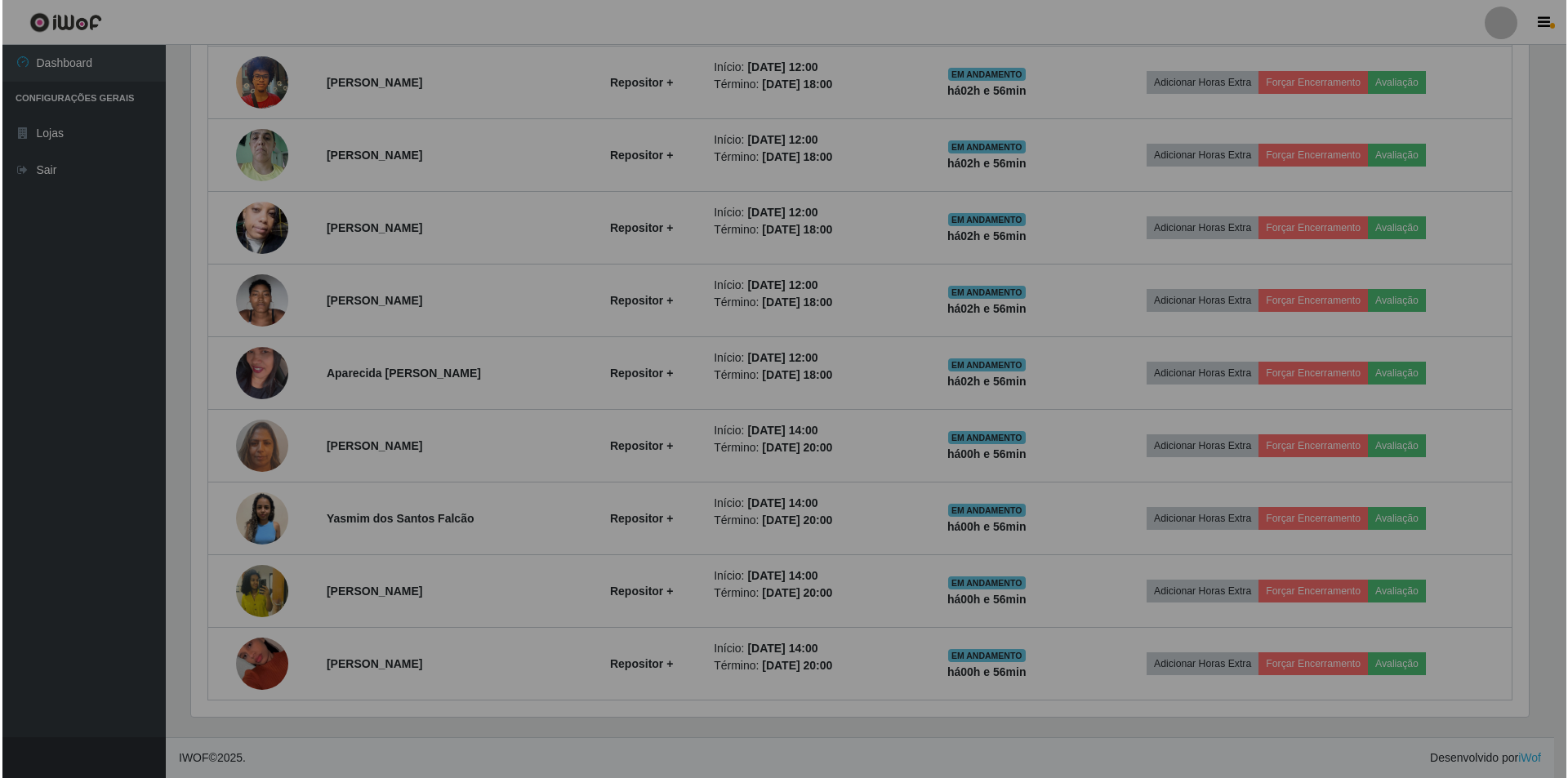
scroll to position [338, 1350]
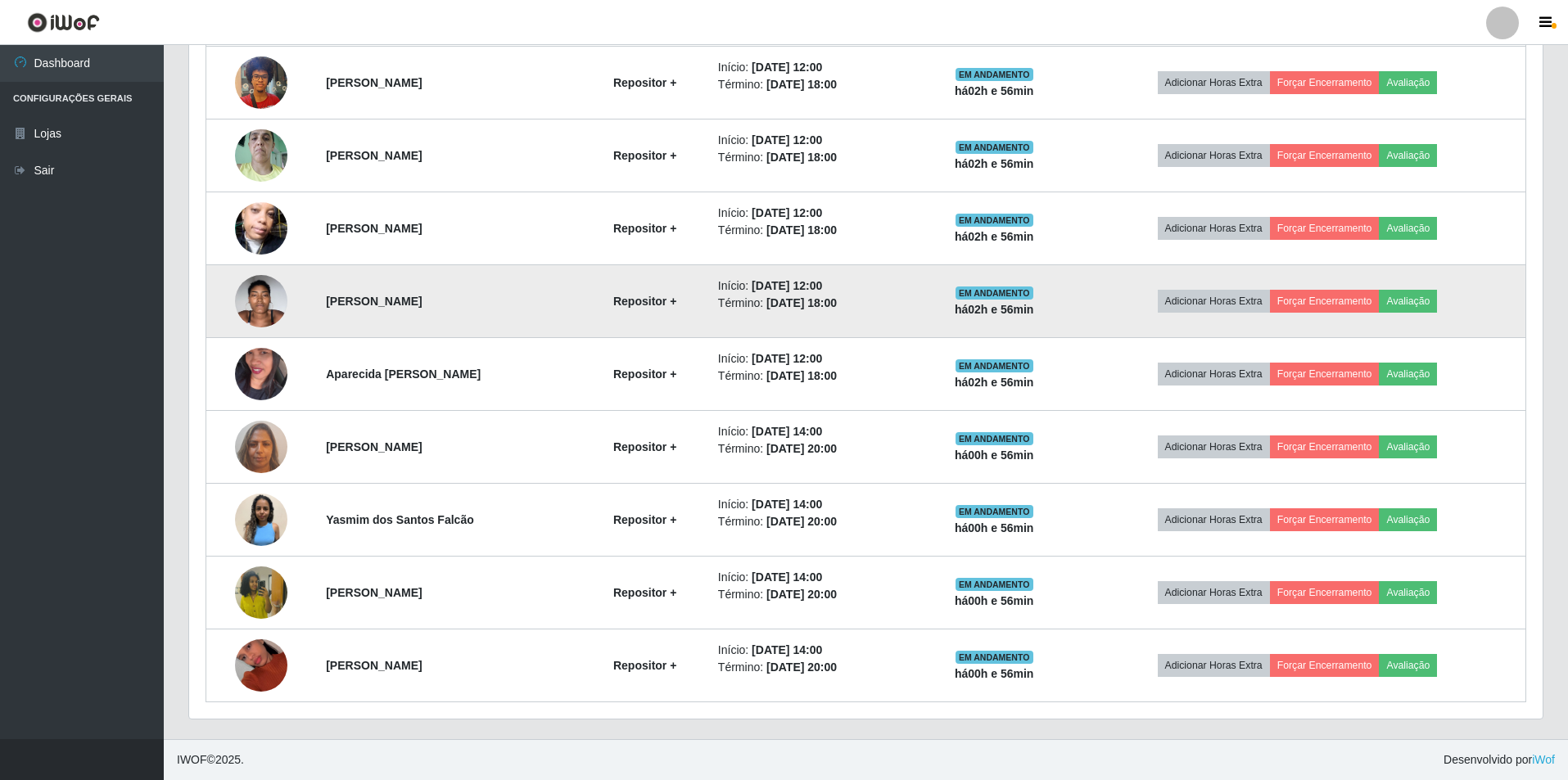
click at [261, 294] on img at bounding box center [261, 300] width 52 height 70
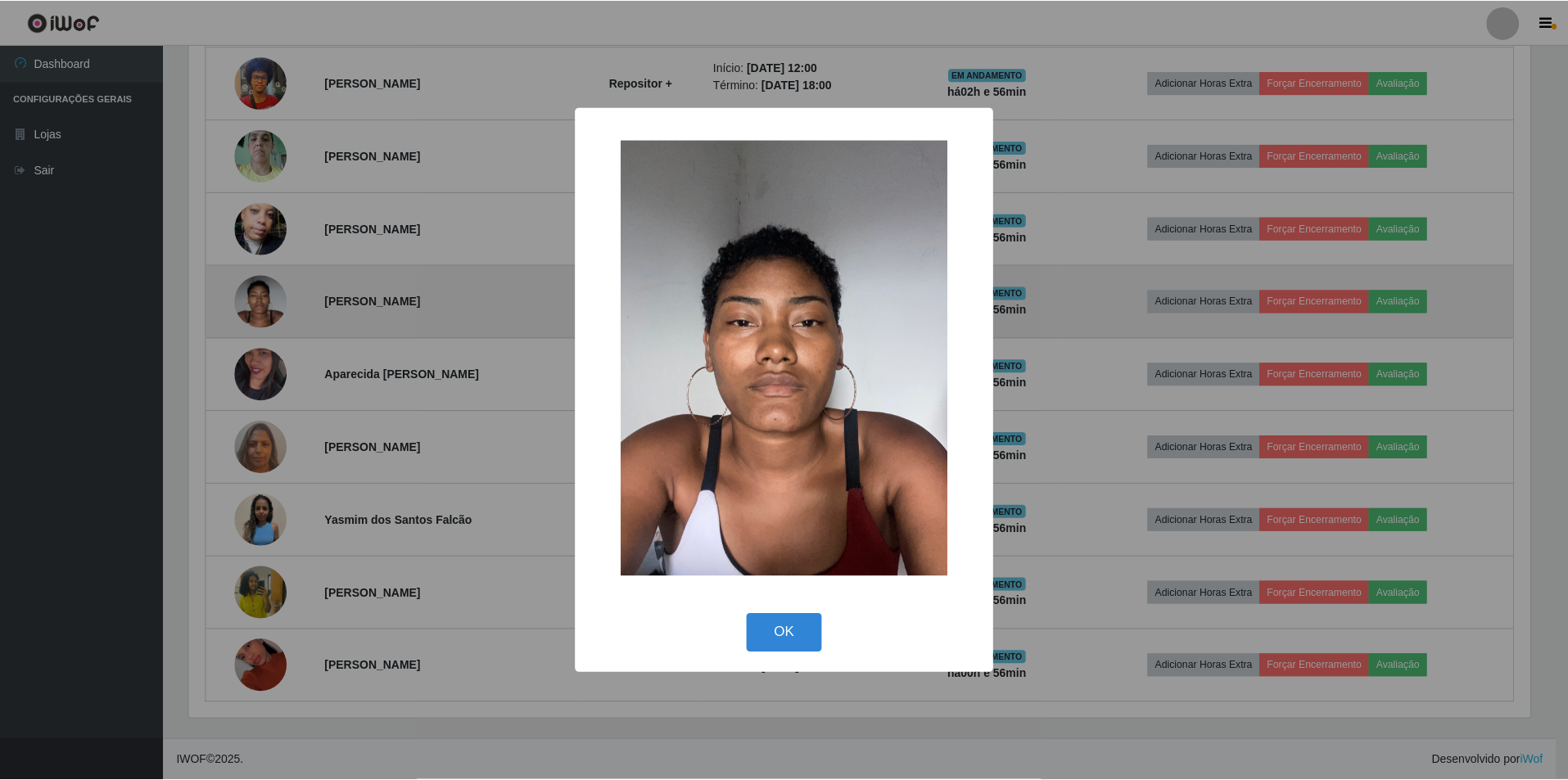
scroll to position [339, 1345]
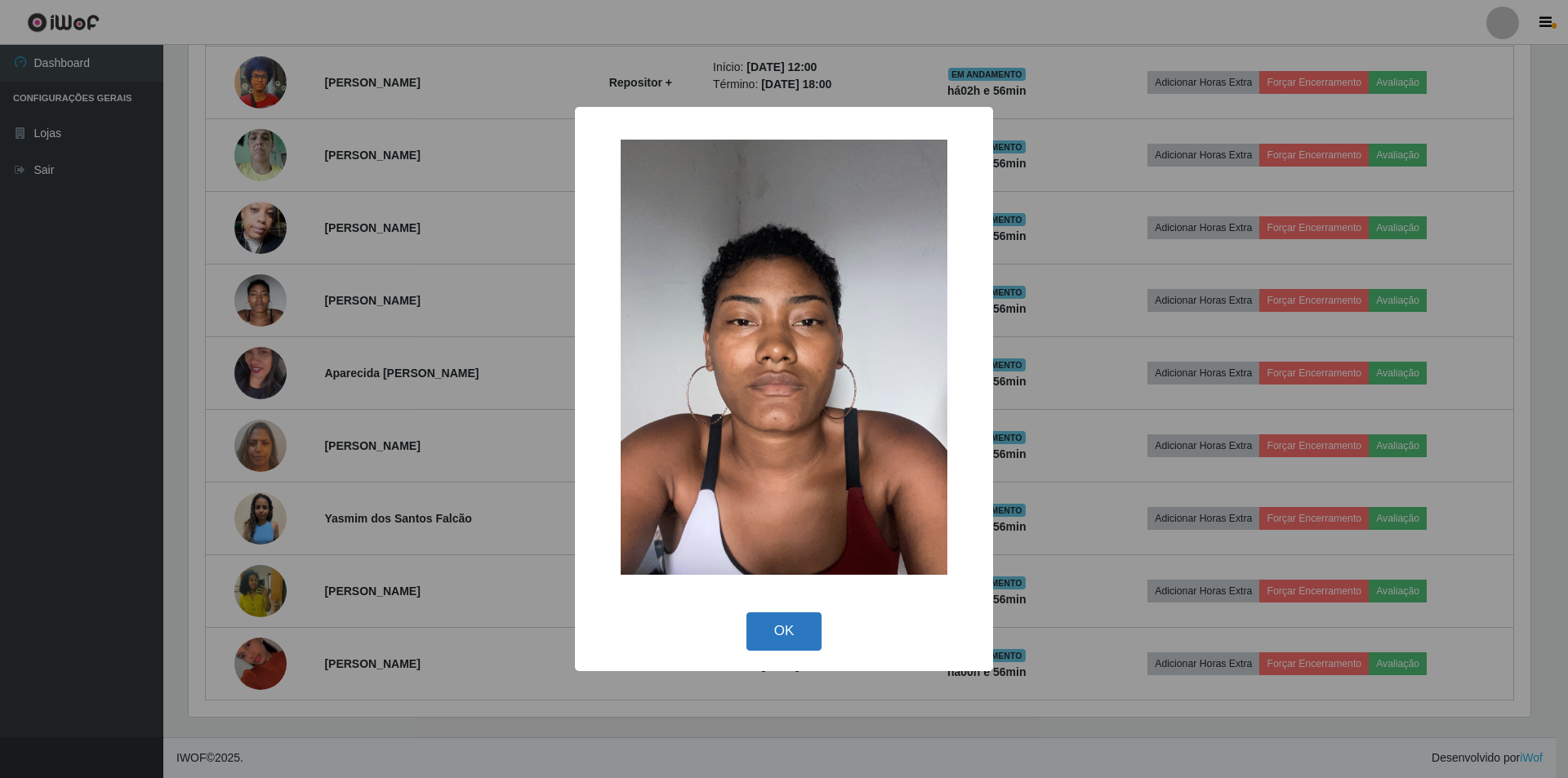
click at [792, 637] on button "OK" at bounding box center [785, 631] width 76 height 38
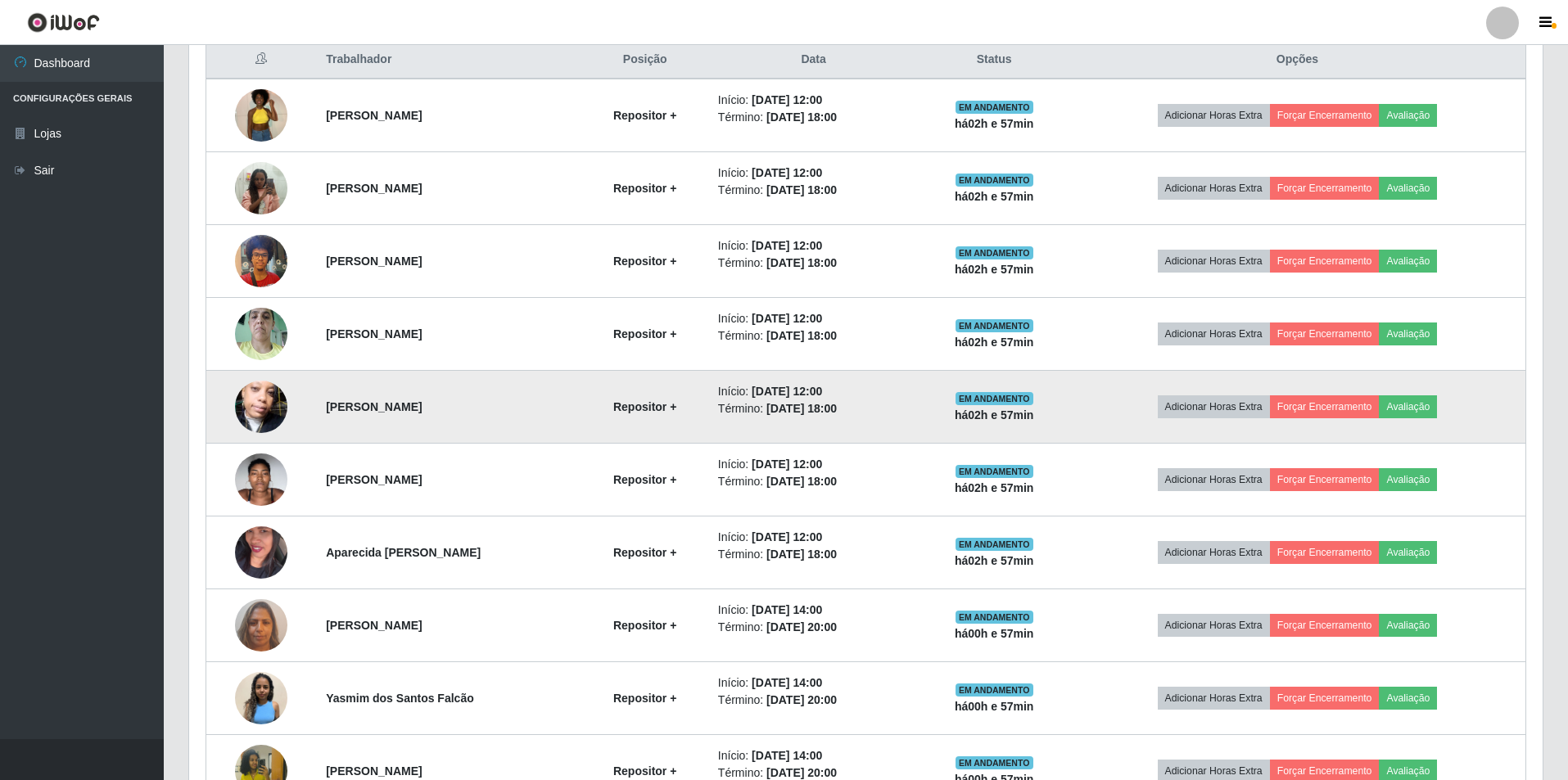
scroll to position [489, 0]
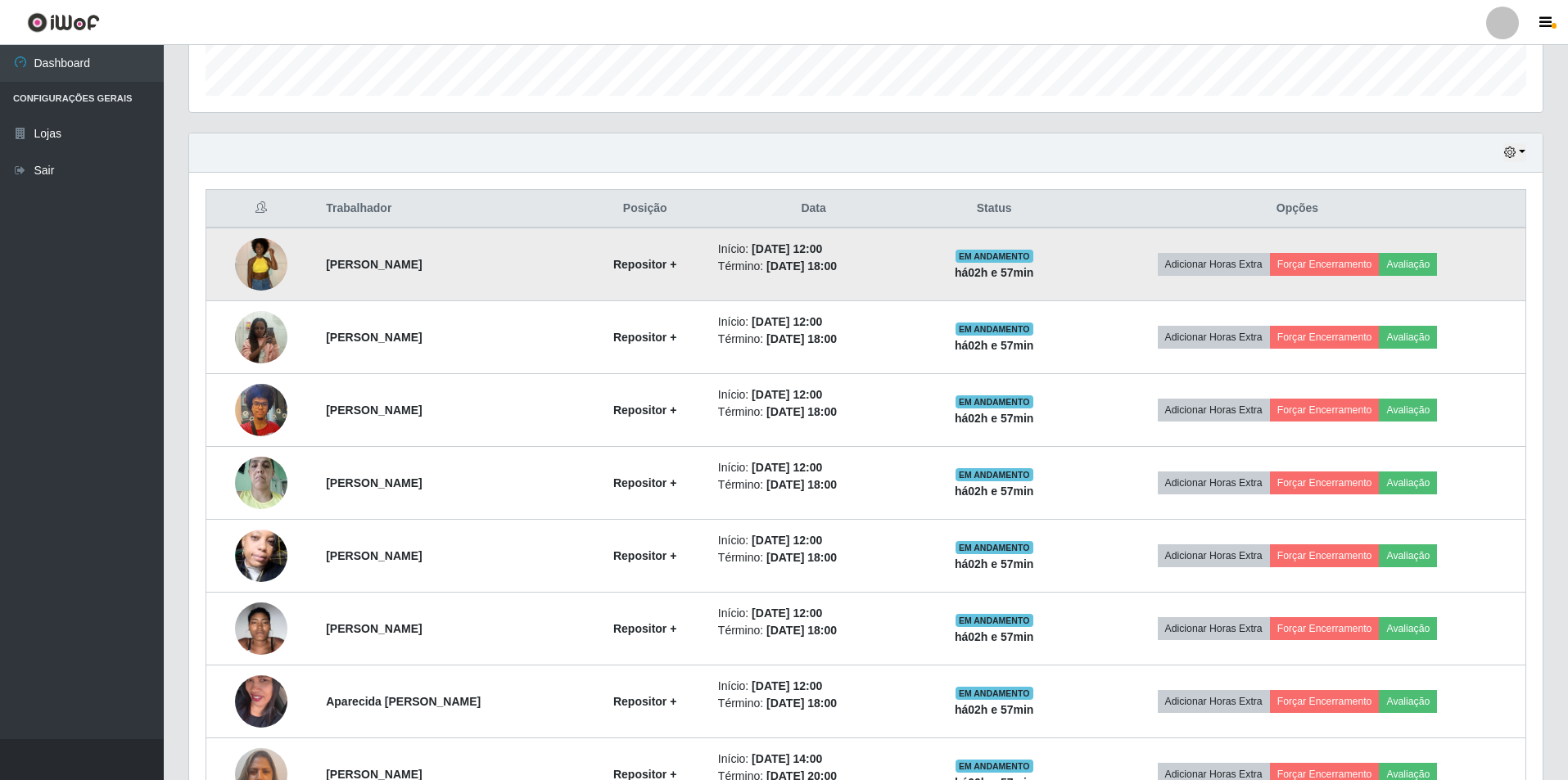
click at [270, 256] on img at bounding box center [261, 264] width 52 height 70
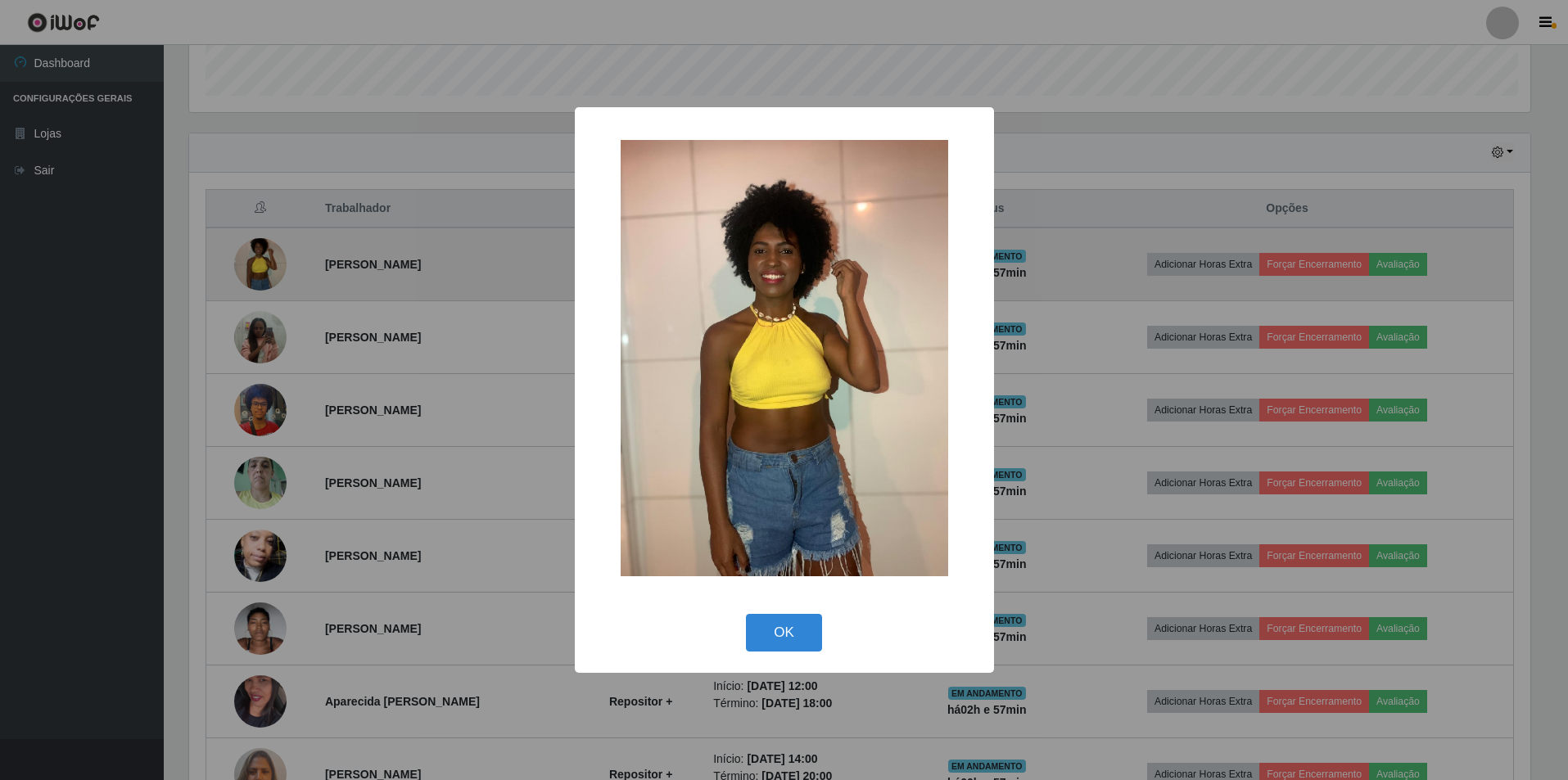
scroll to position [339, 1345]
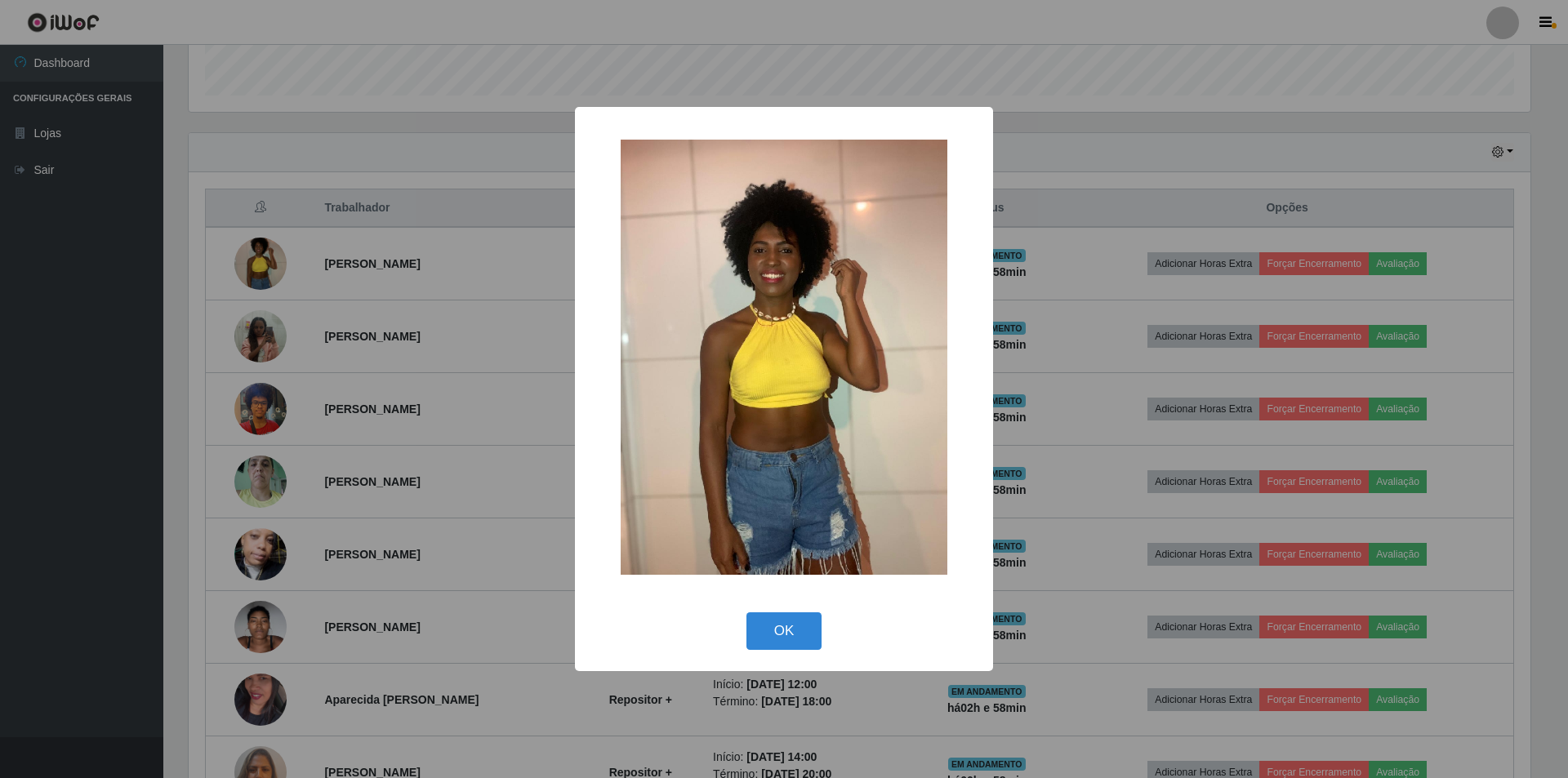
click at [439, 127] on div "× OK Cancel" at bounding box center [784, 389] width 1568 height 778
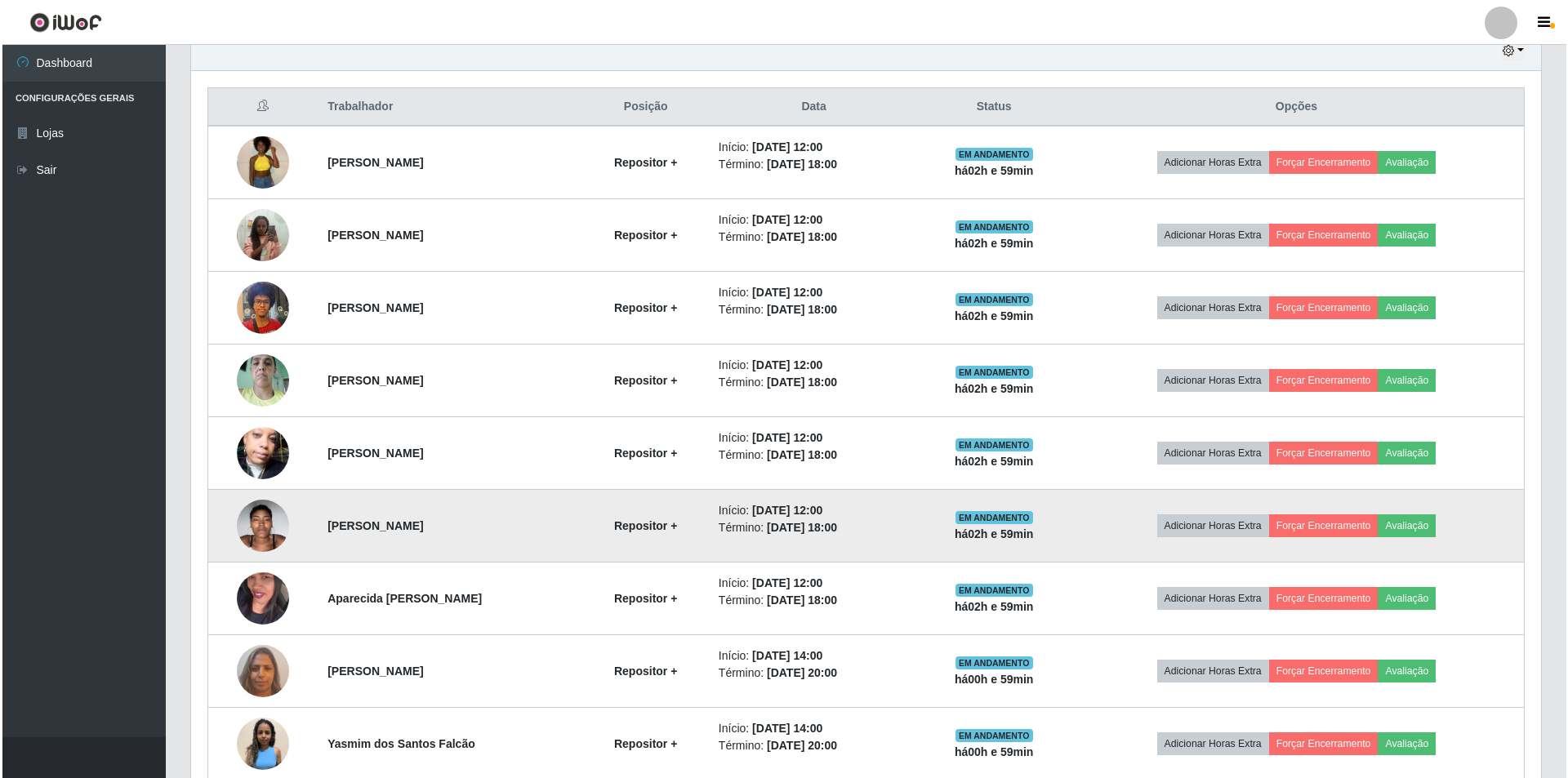
scroll to position [814, 0]
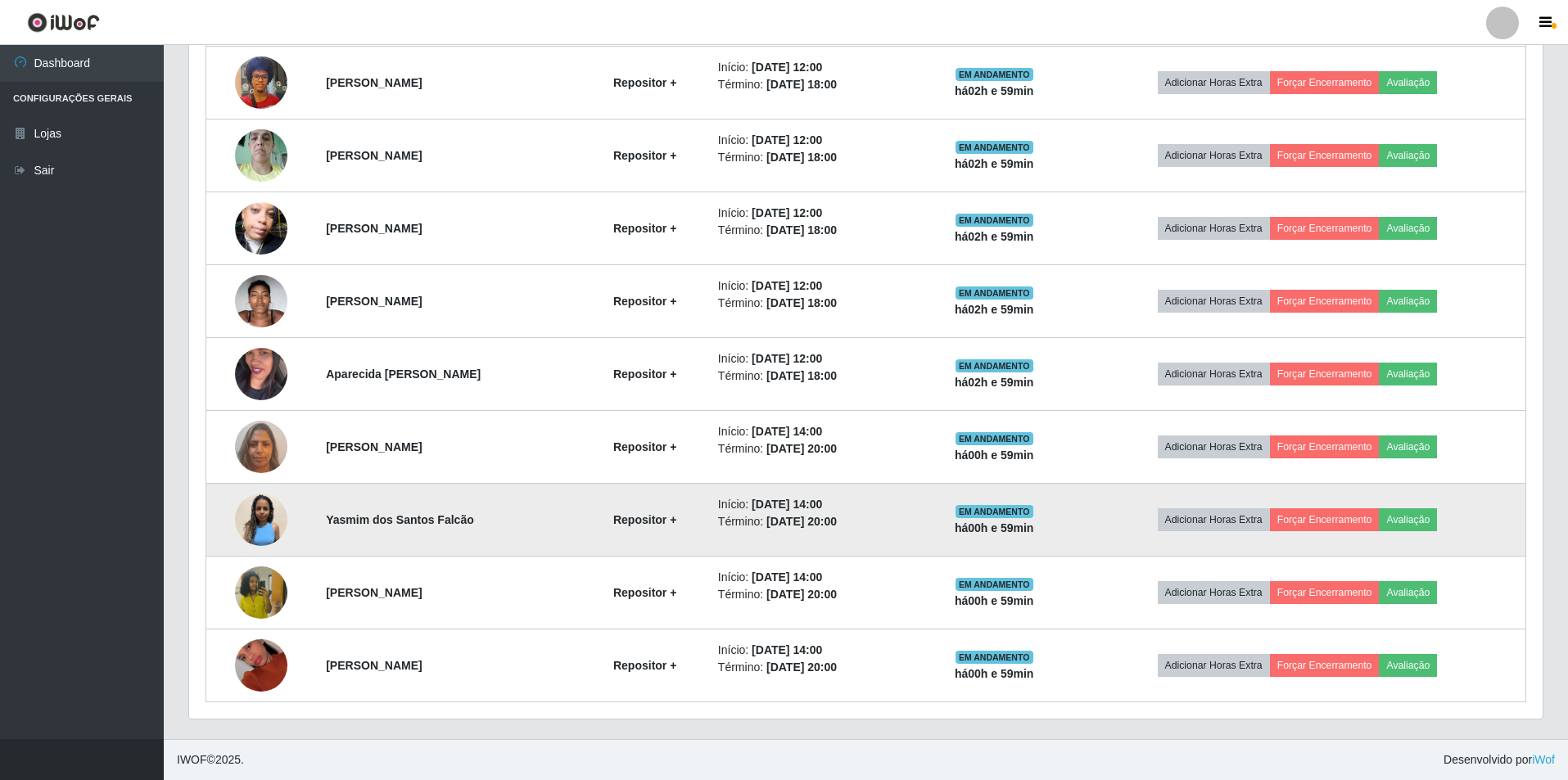
click at [266, 504] on img at bounding box center [261, 520] width 52 height 52
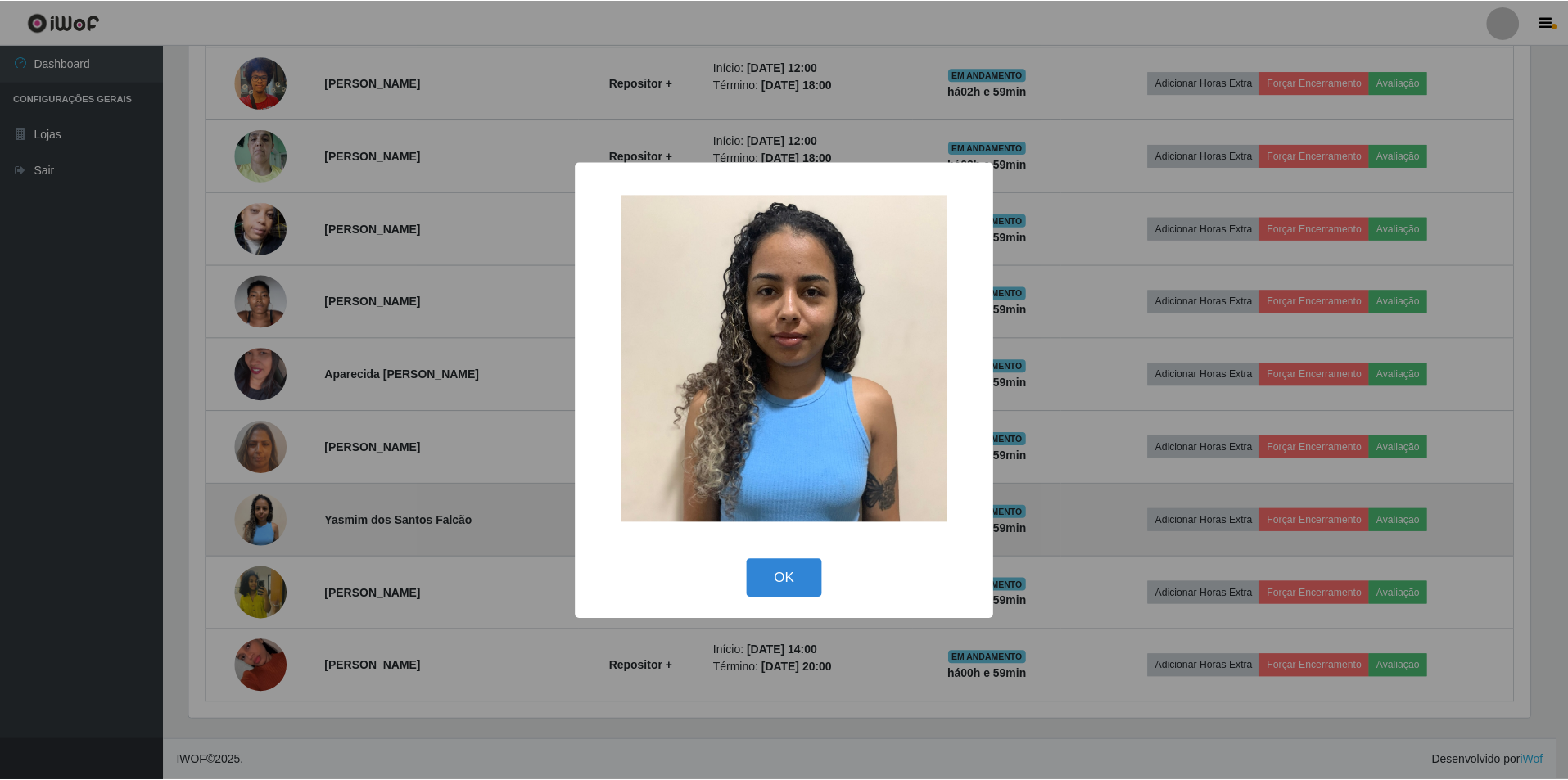
scroll to position [339, 1345]
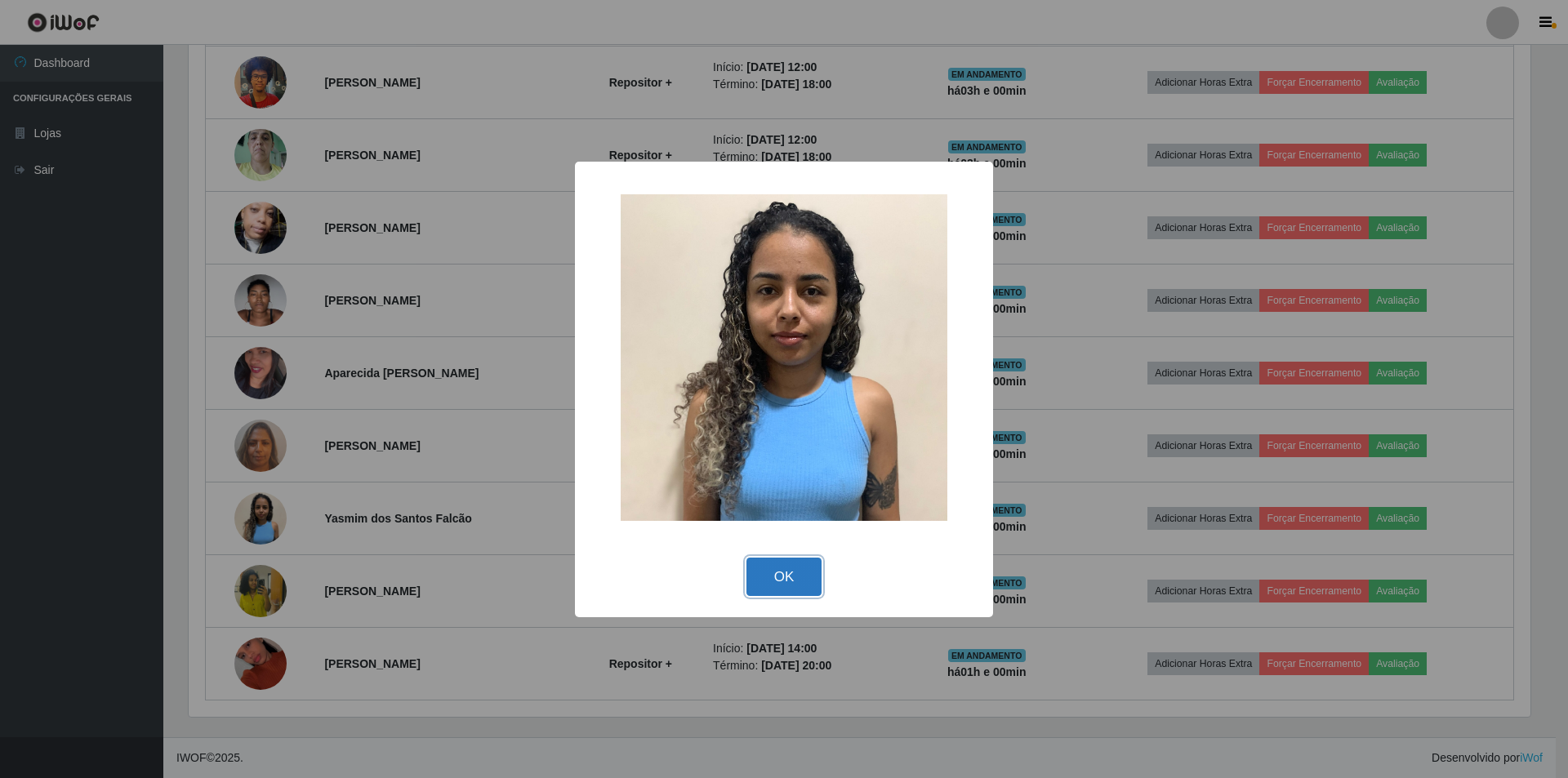
click at [774, 582] on button "OK" at bounding box center [785, 576] width 76 height 38
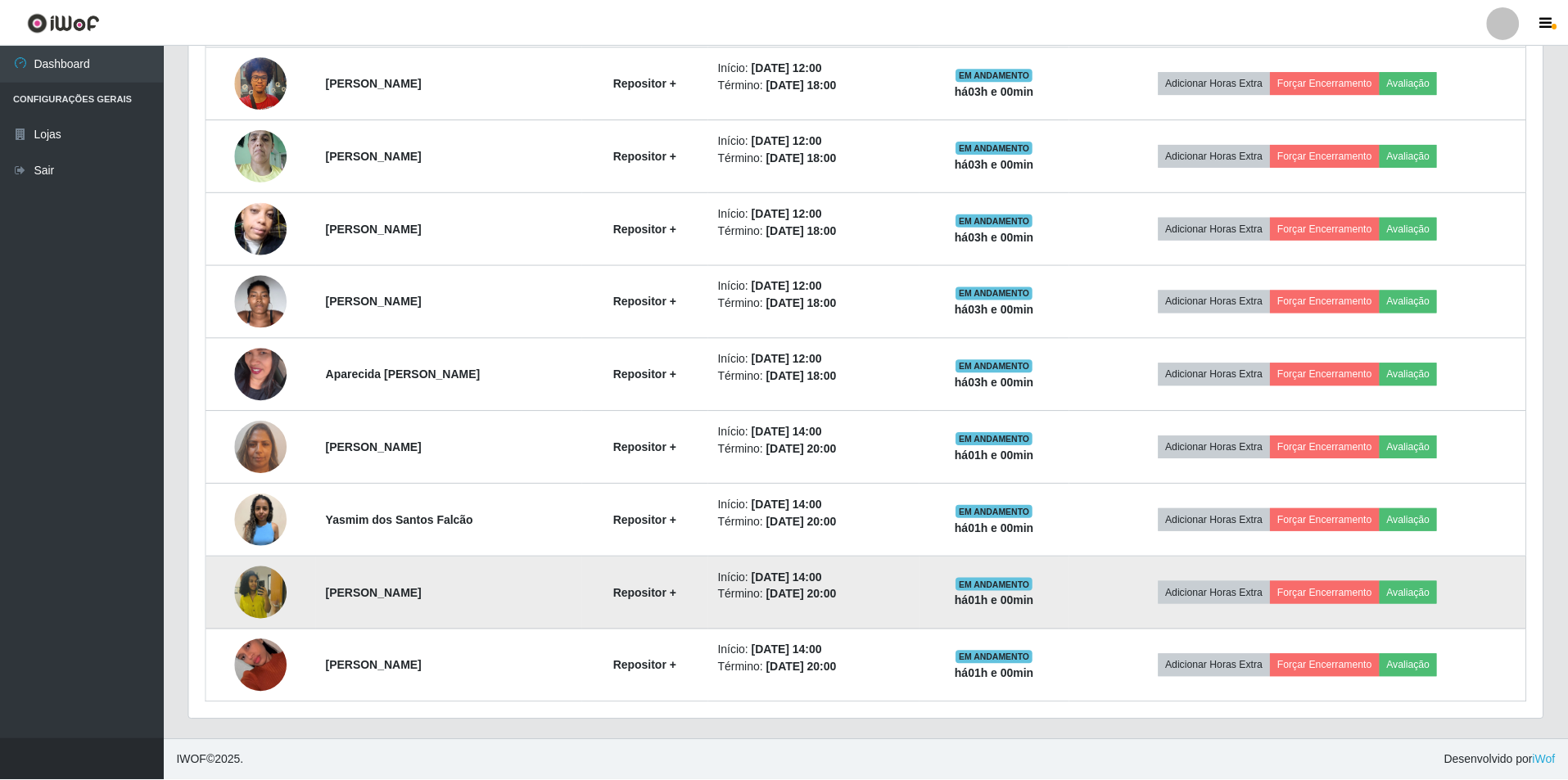
scroll to position [339, 1354]
click at [241, 588] on img at bounding box center [261, 593] width 52 height 93
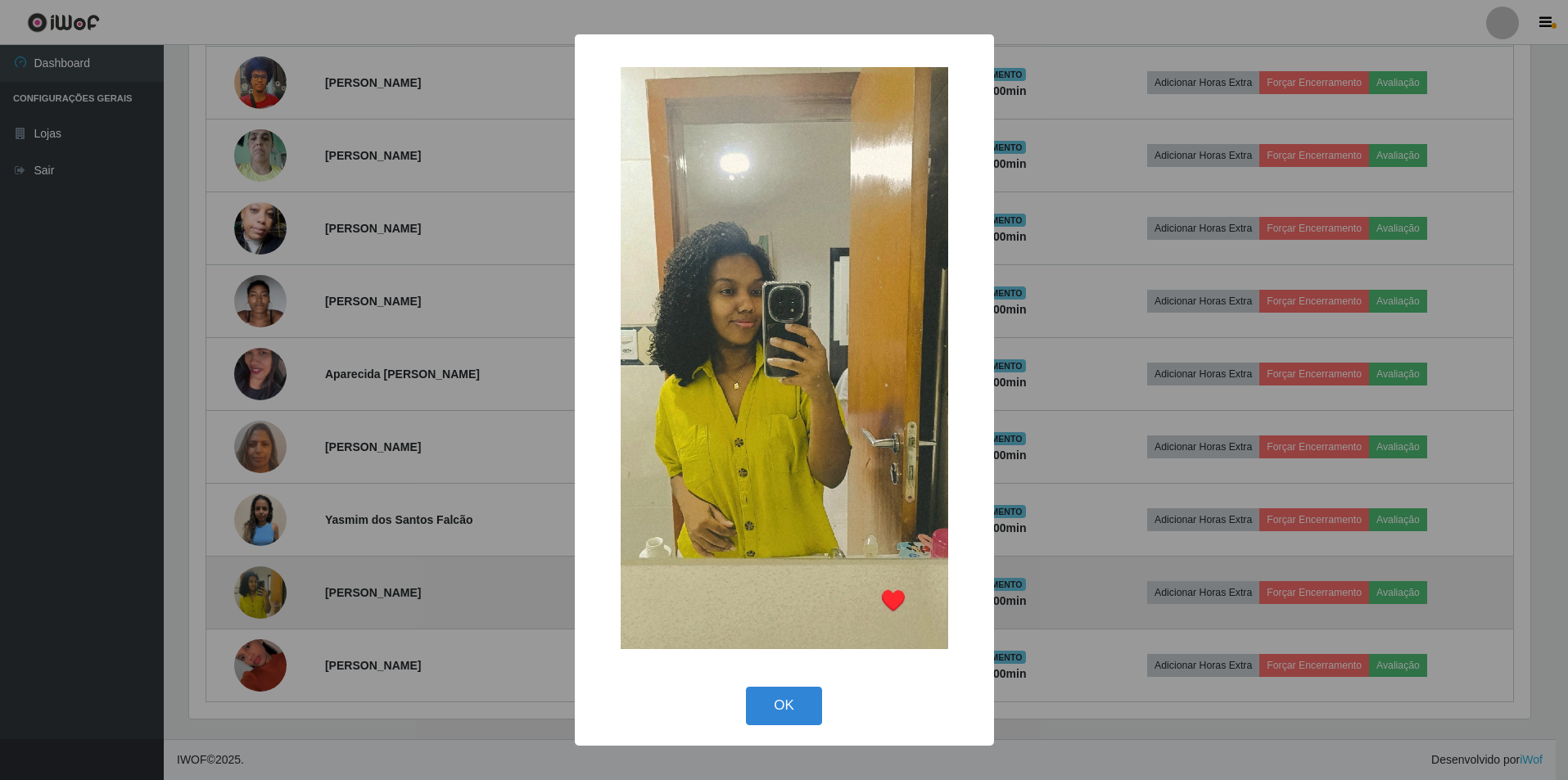
scroll to position [339, 1345]
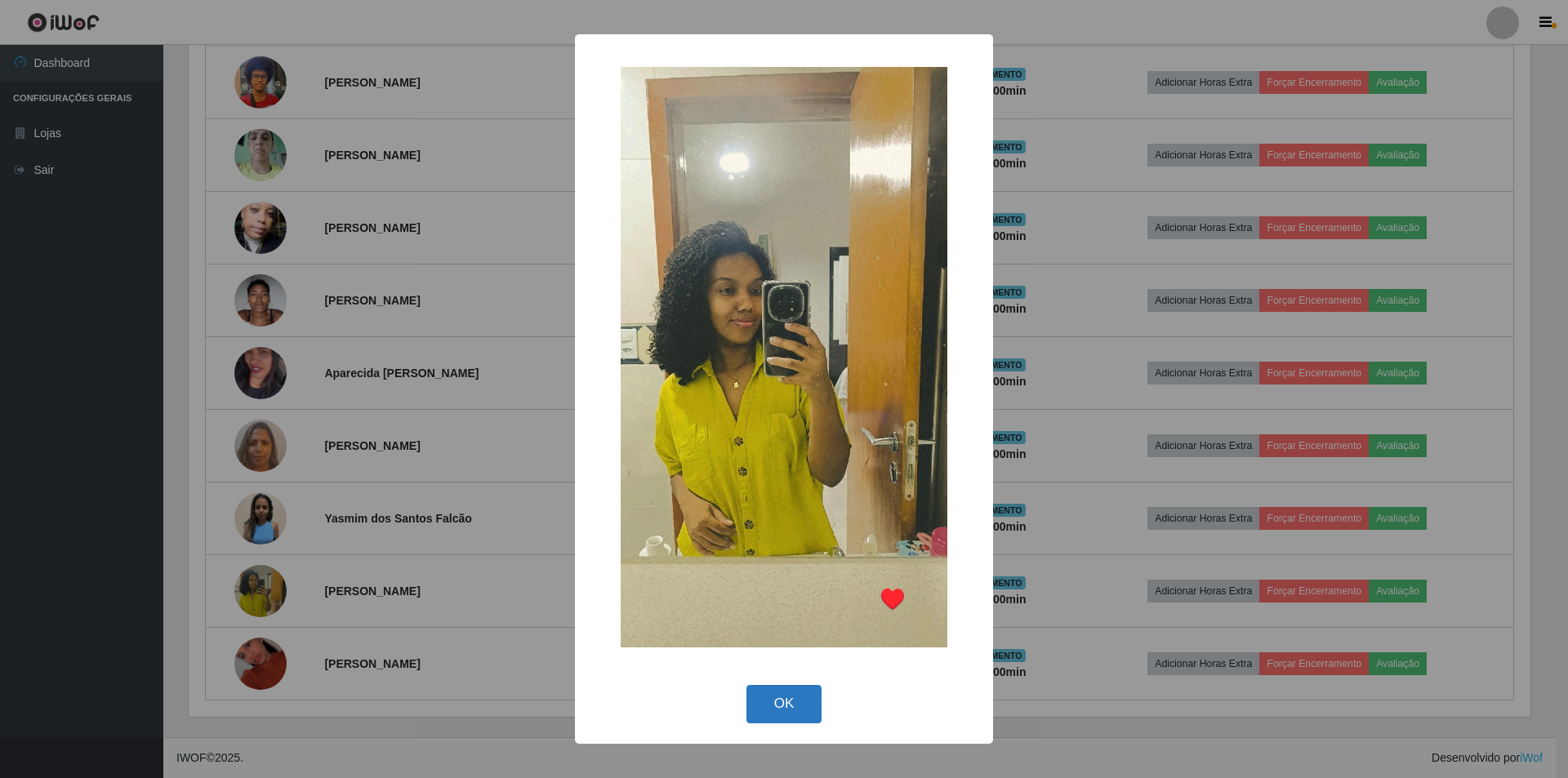
click at [754, 698] on button "OK" at bounding box center [785, 704] width 76 height 38
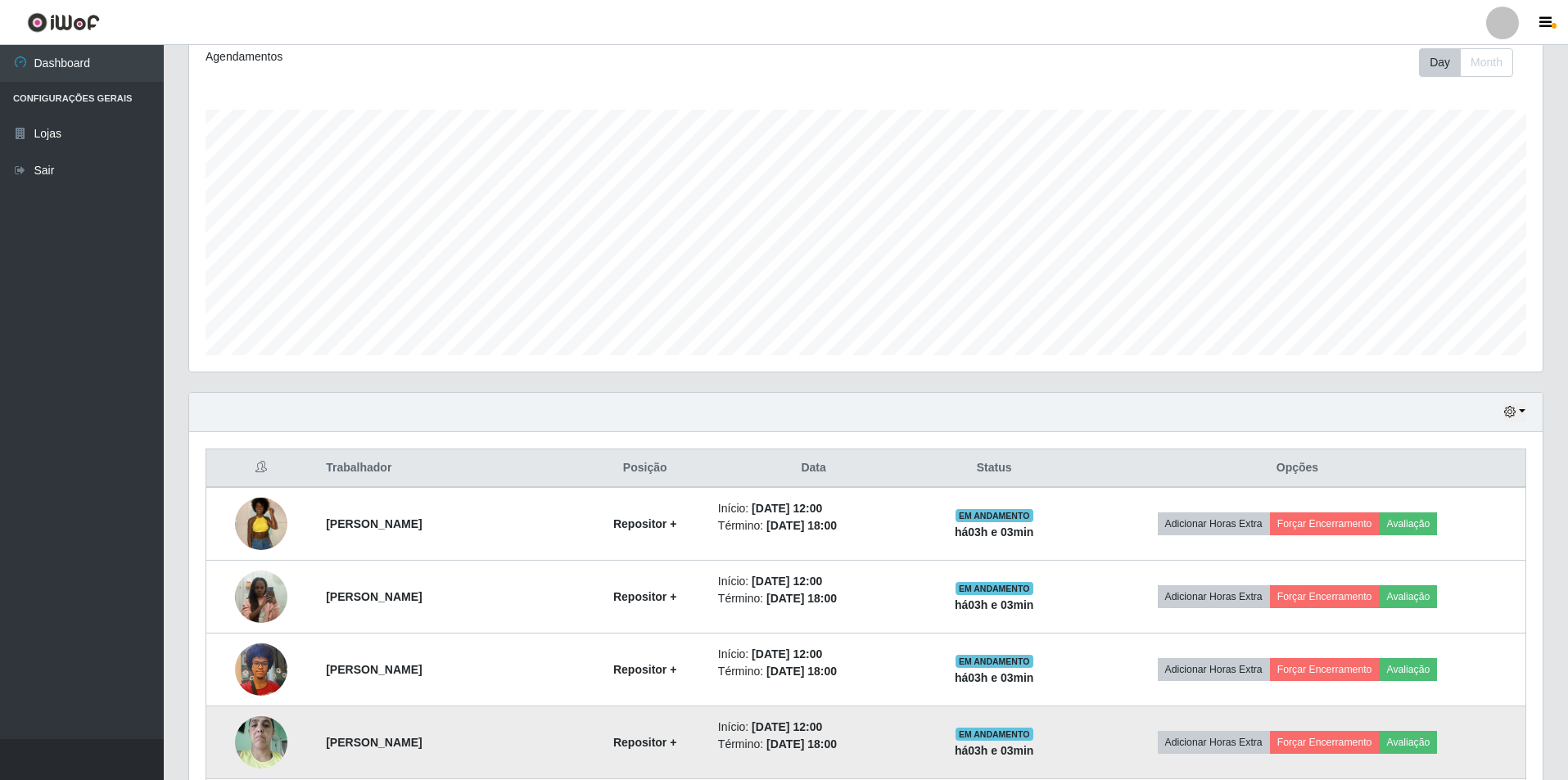
scroll to position [80, 0]
